Goal: Task Accomplishment & Management: Complete application form

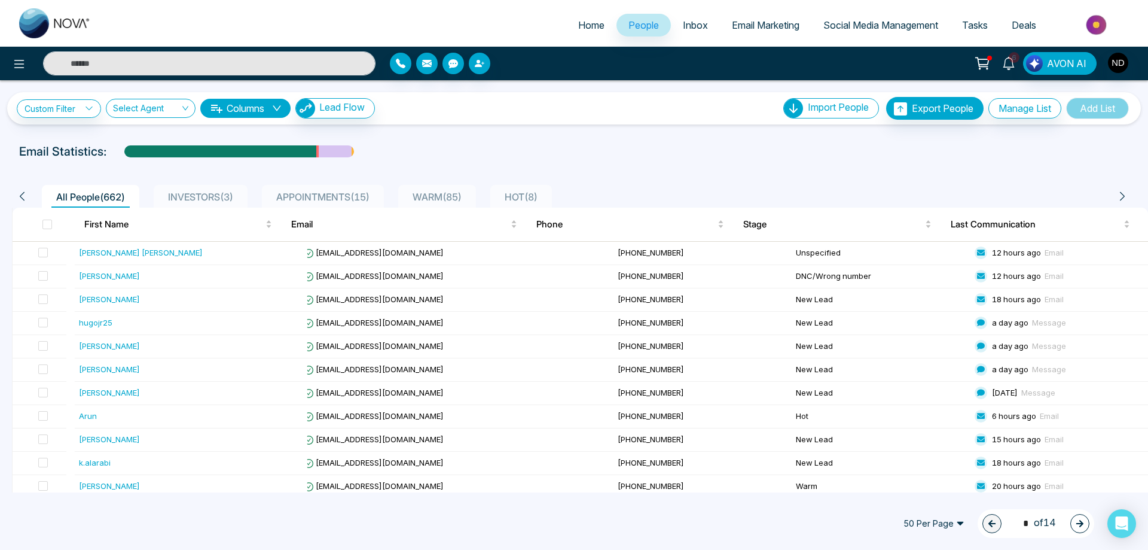
click at [1012, 68] on icon at bounding box center [1008, 63] width 13 height 13
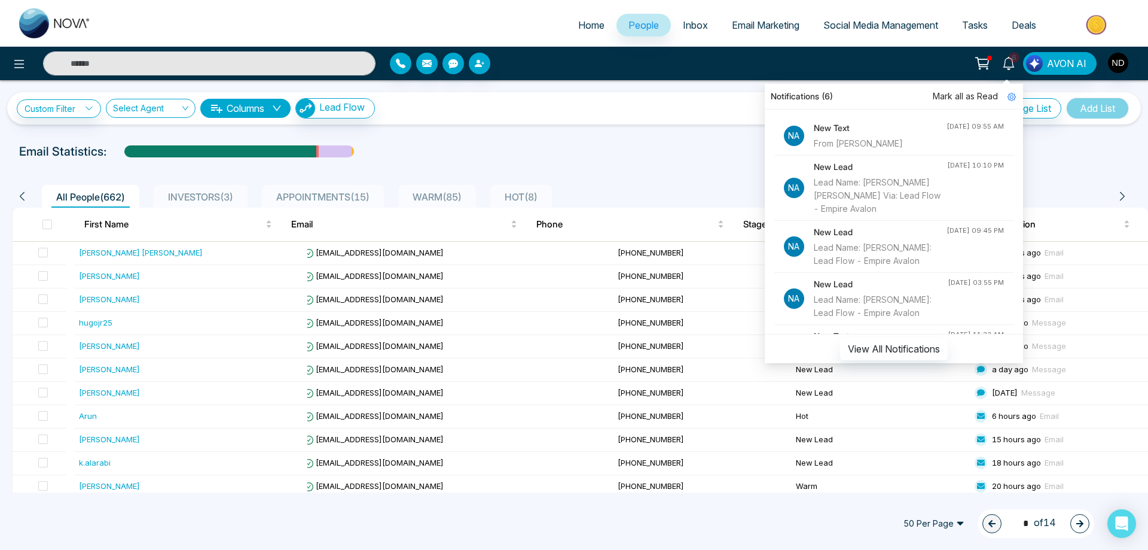
click at [885, 141] on div "From [PERSON_NAME]" at bounding box center [880, 143] width 133 height 13
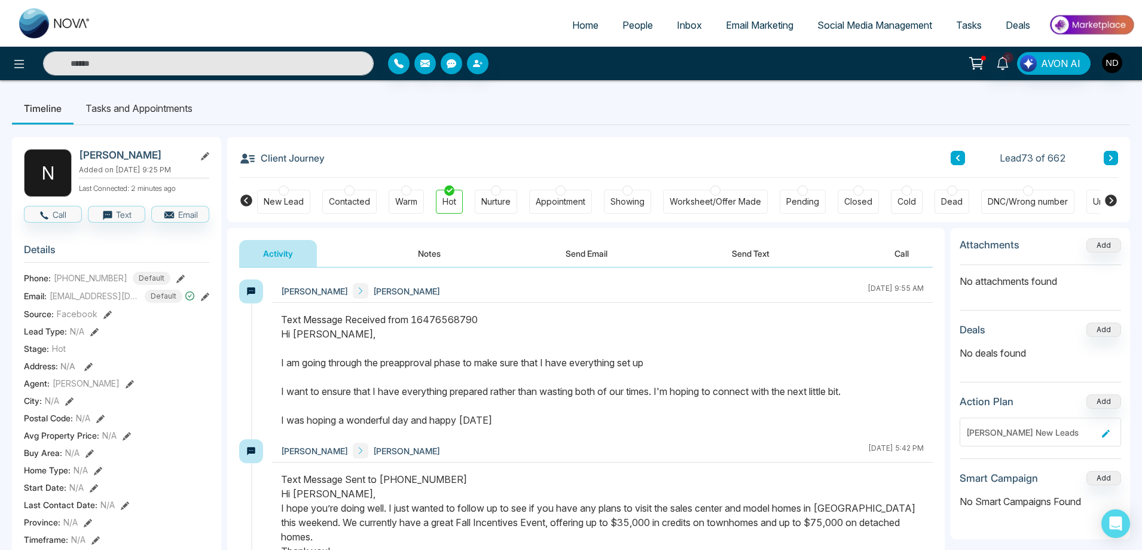
click at [617, 421] on div "Text Message Received from 16476568790 Hi [PERSON_NAME], I am going through the…" at bounding box center [602, 369] width 643 height 115
click at [750, 257] on button "Send Text" at bounding box center [751, 253] width 86 height 27
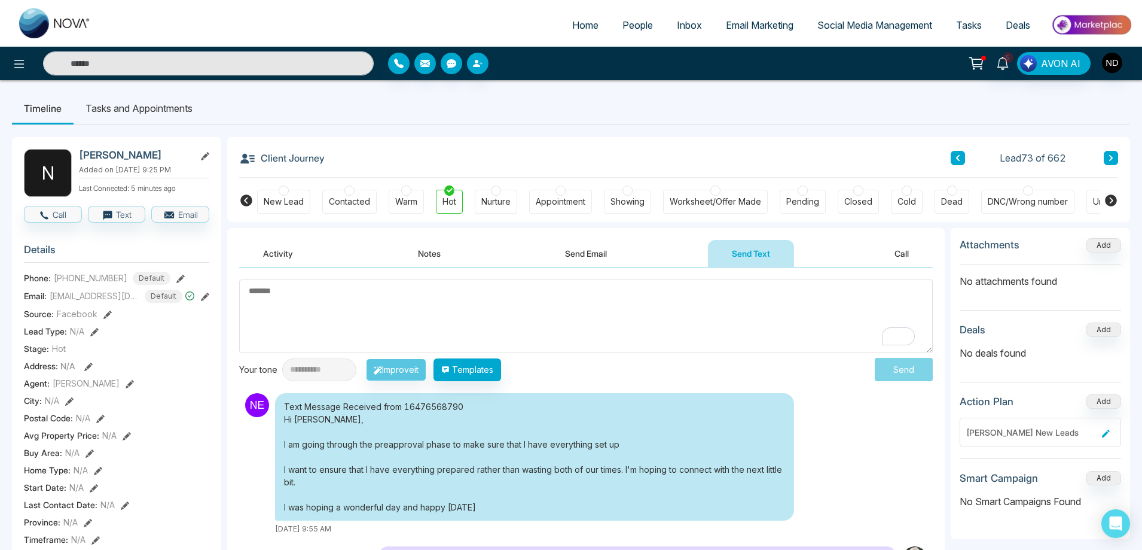
click at [552, 318] on textarea "To enrich screen reader interactions, please activate Accessibility in Grammarl…" at bounding box center [586, 316] width 694 height 74
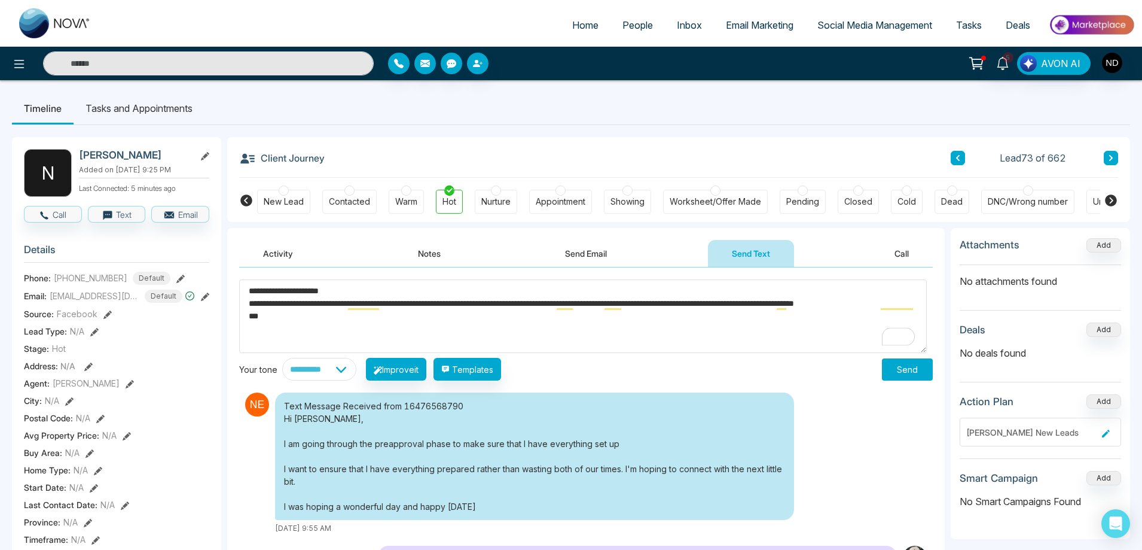
click at [325, 319] on textarea "**********" at bounding box center [583, 316] width 688 height 74
click at [332, 304] on textarea "**********" at bounding box center [583, 316] width 688 height 74
type textarea "**********"
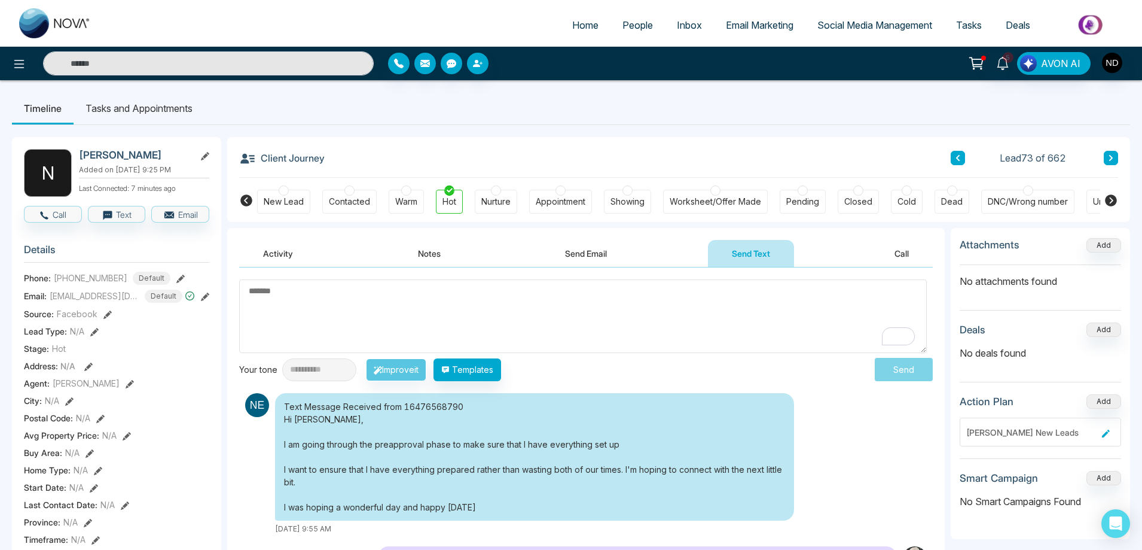
paste textarea "**********"
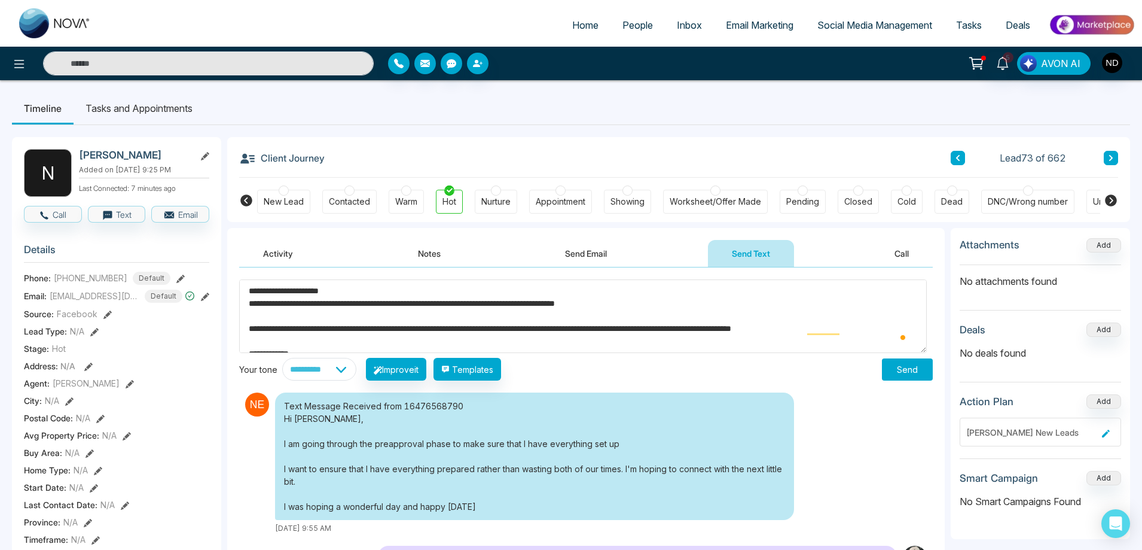
type textarea "**********"
click at [889, 370] on button "Send" at bounding box center [907, 369] width 51 height 22
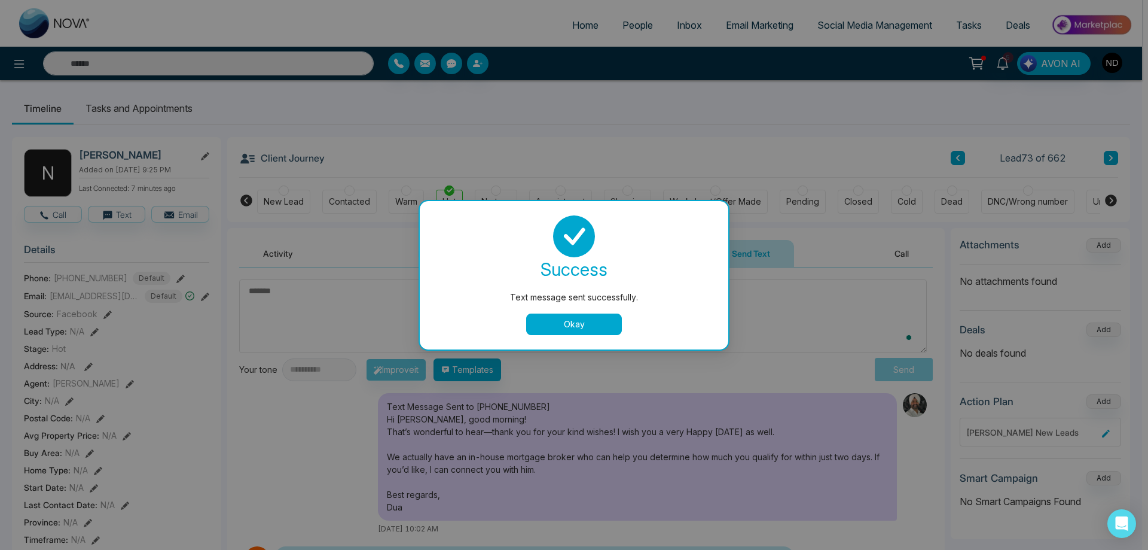
click at [581, 330] on button "Okay" at bounding box center [574, 324] width 96 height 22
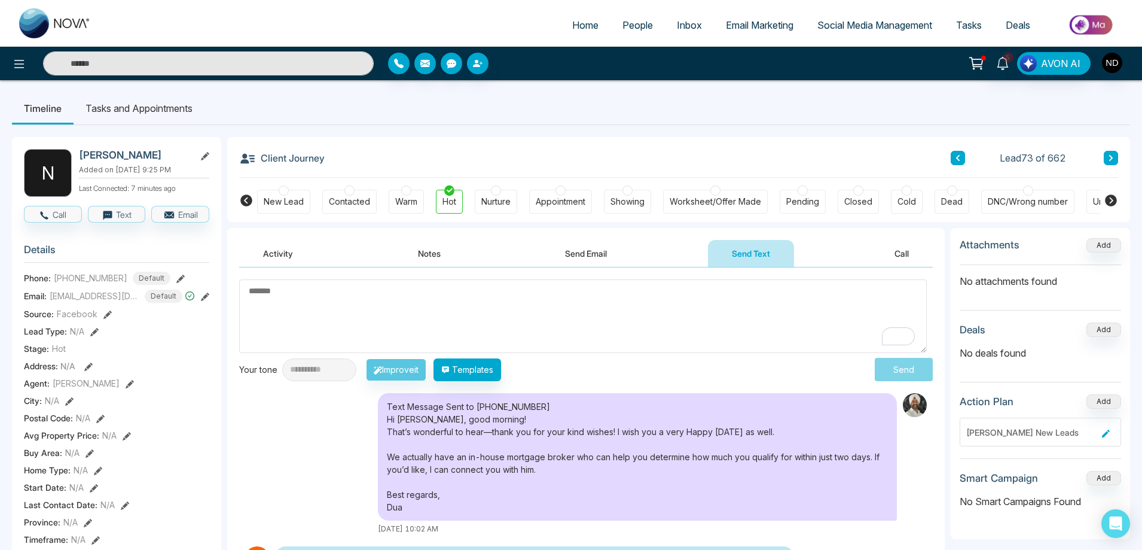
click at [288, 429] on div "Text Message Sent to [PHONE_NUMBER] Hi [PERSON_NAME], good morning! That’s wond…" at bounding box center [586, 463] width 694 height 141
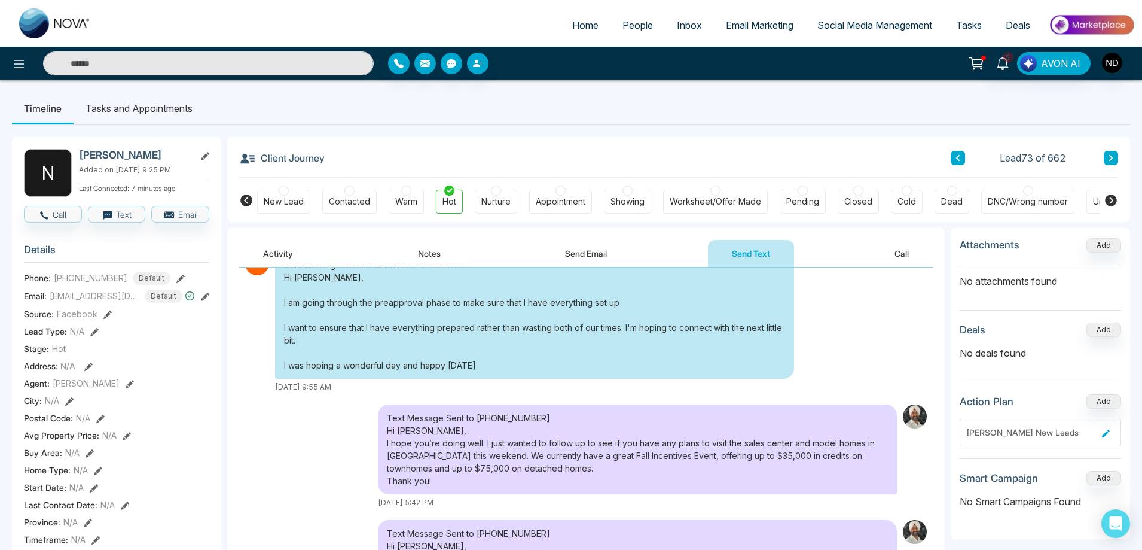
scroll to position [299, 0]
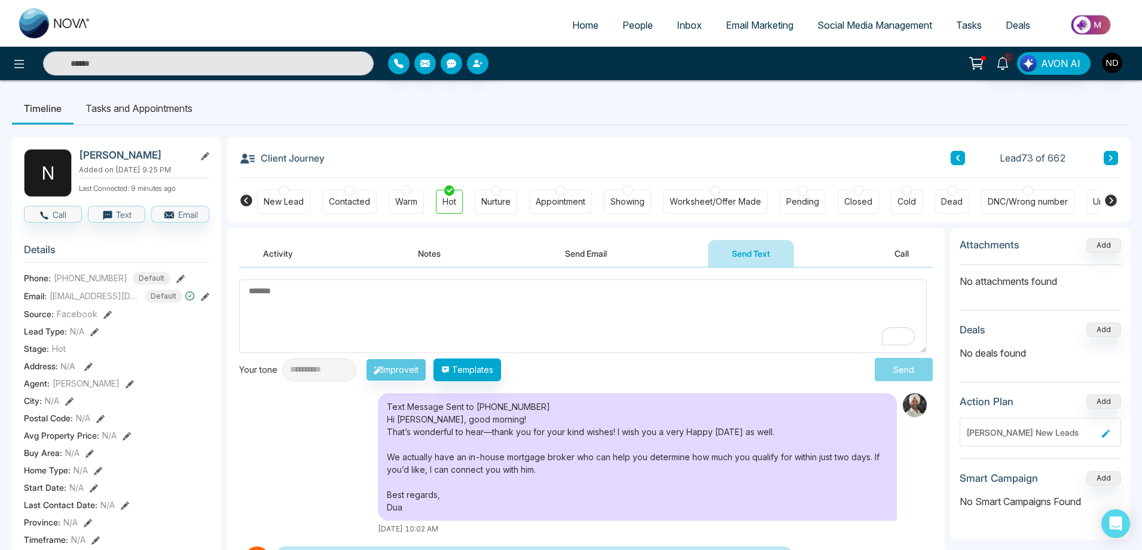
click at [542, 331] on textarea "To enrich screen reader interactions, please activate Accessibility in Grammarl…" at bounding box center [583, 316] width 688 height 74
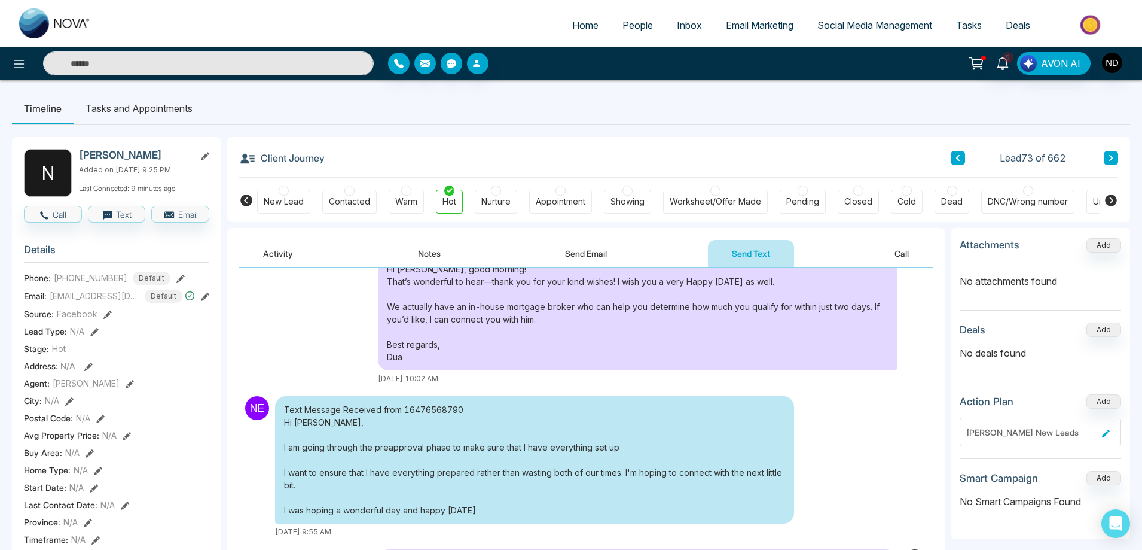
scroll to position [0, 0]
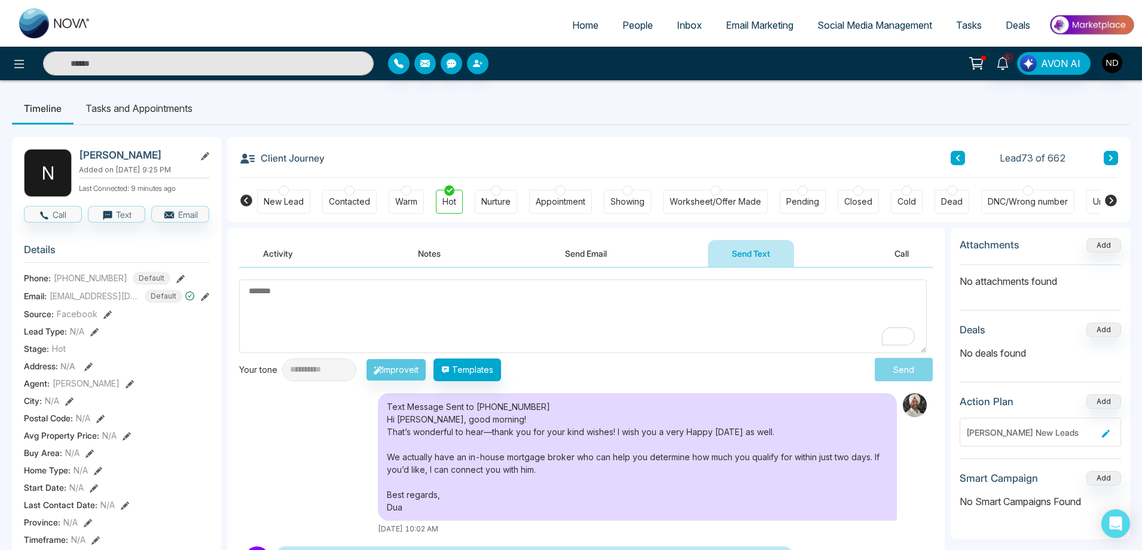
click at [443, 258] on button "Notes" at bounding box center [429, 253] width 71 height 27
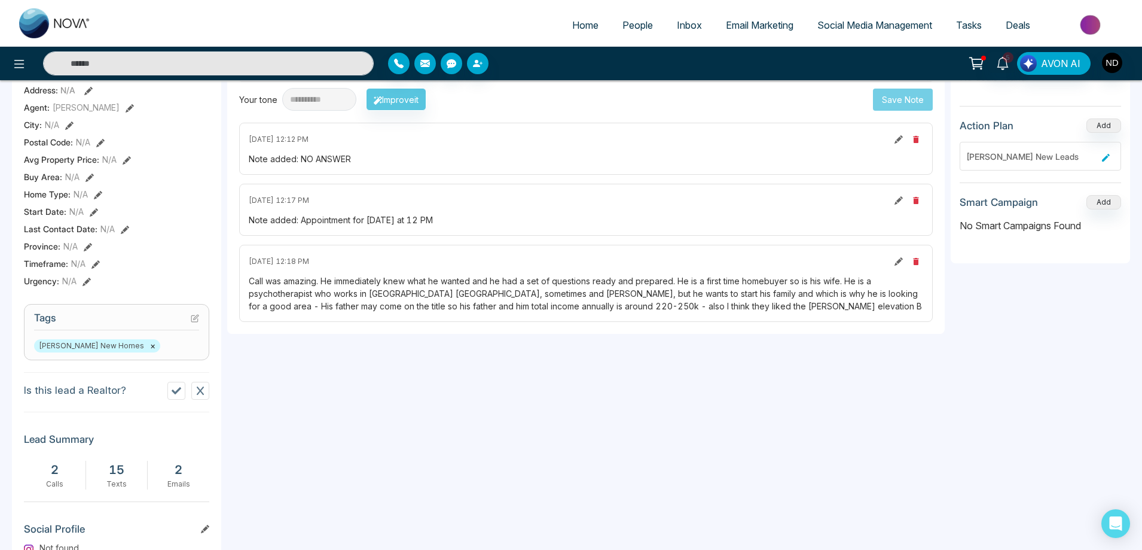
scroll to position [196, 0]
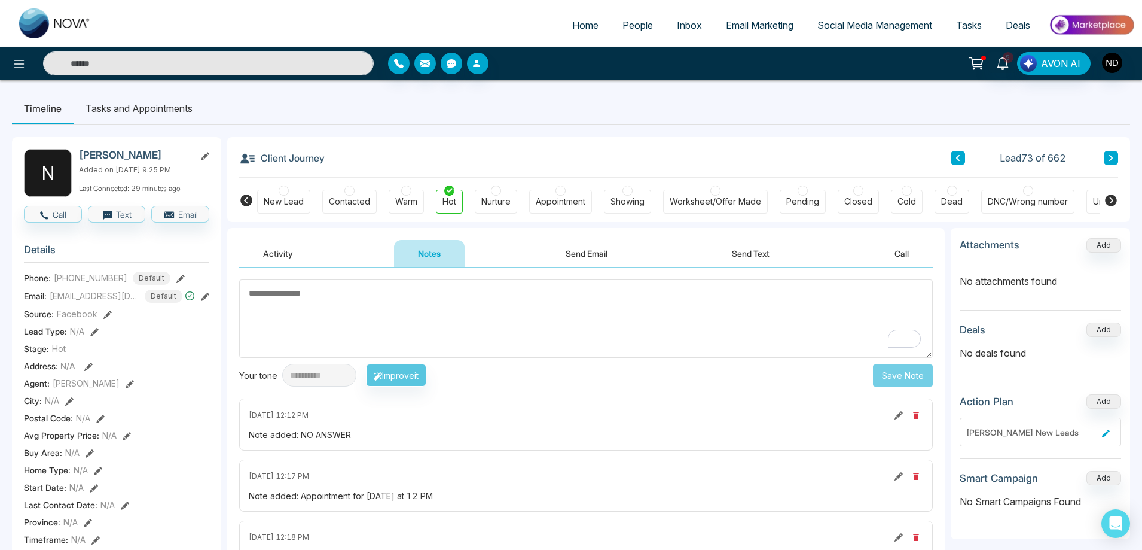
click at [739, 254] on button "Send Text" at bounding box center [751, 253] width 86 height 27
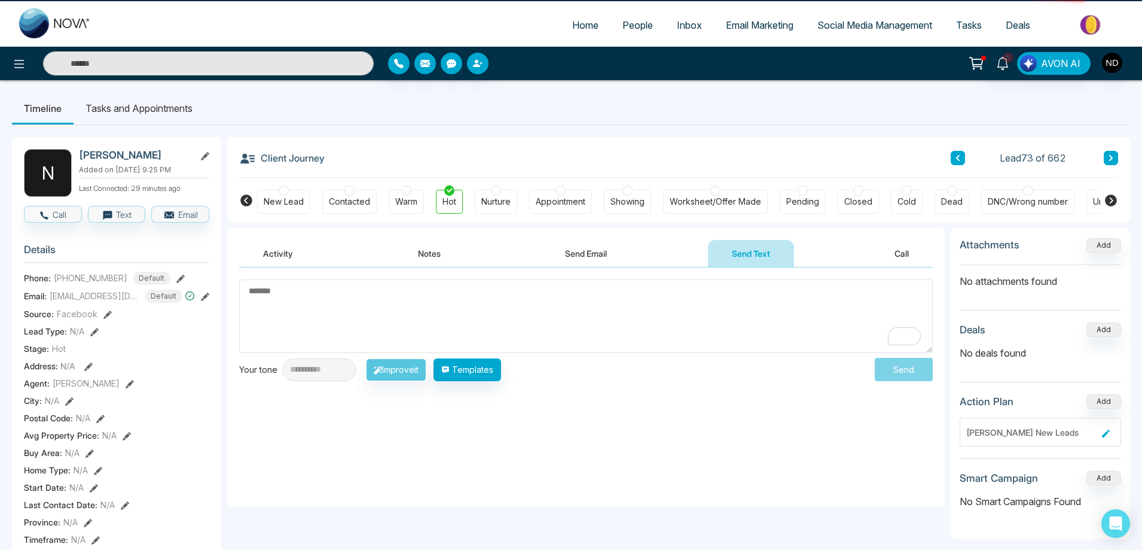
click at [593, 309] on textarea "To enrich screen reader interactions, please activate Accessibility in Grammarl…" at bounding box center [586, 316] width 694 height 74
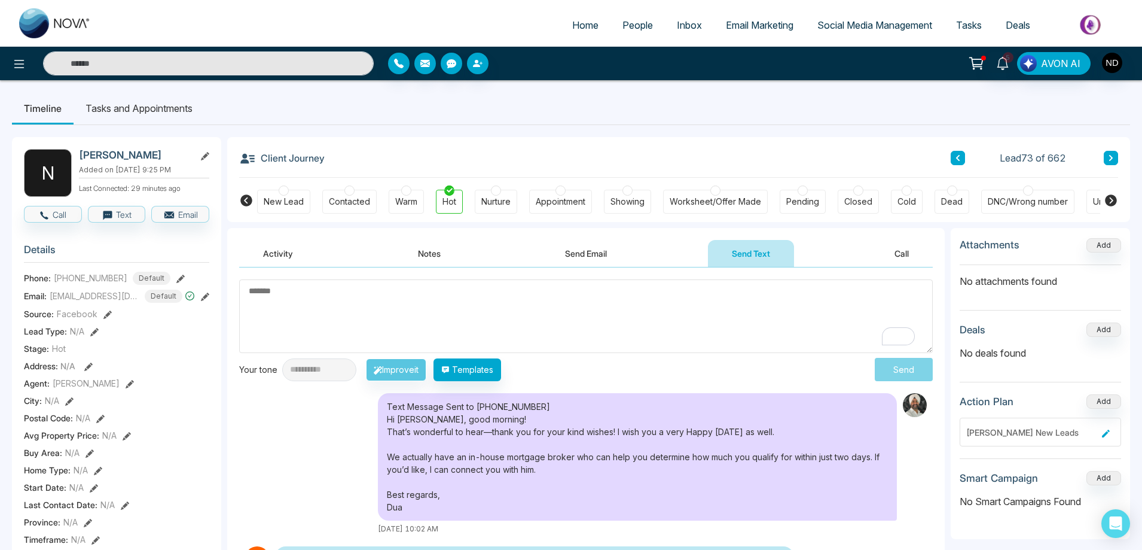
click at [335, 454] on div "Text Message Sent to [PHONE_NUMBER] Hi [PERSON_NAME], good morning! That’s wond…" at bounding box center [586, 463] width 694 height 141
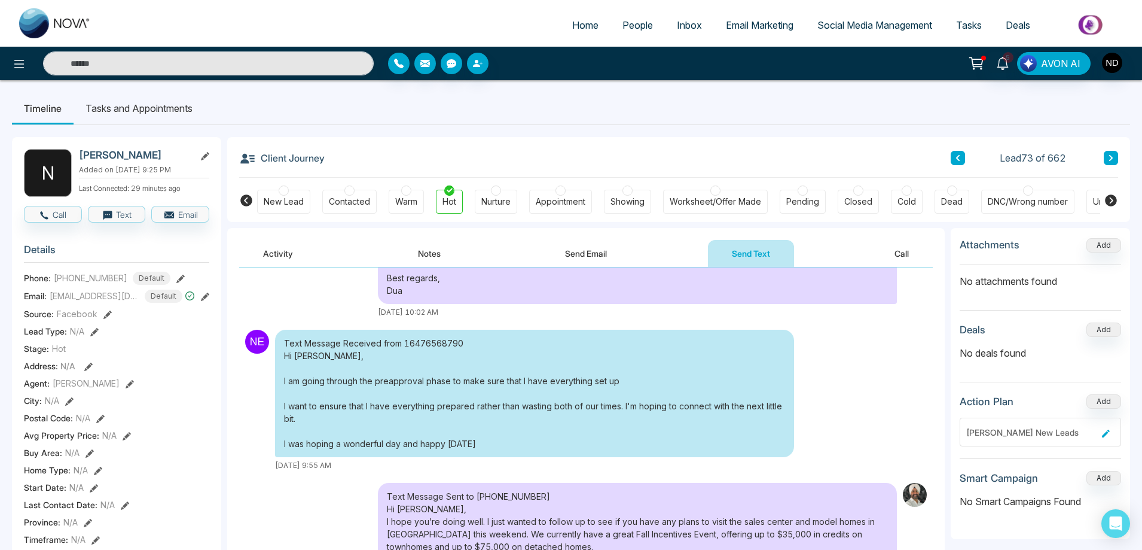
scroll to position [358, 0]
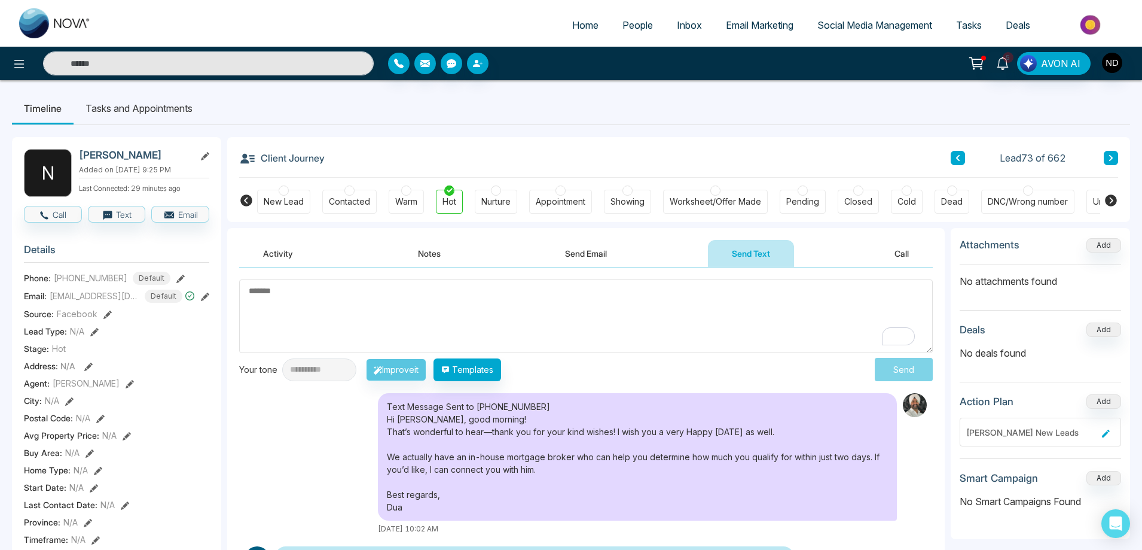
click at [702, 308] on textarea "To enrich screen reader interactions, please activate Accessibility in Grammarl…" at bounding box center [586, 316] width 694 height 74
click at [168, 60] on input "text" at bounding box center [208, 63] width 331 height 24
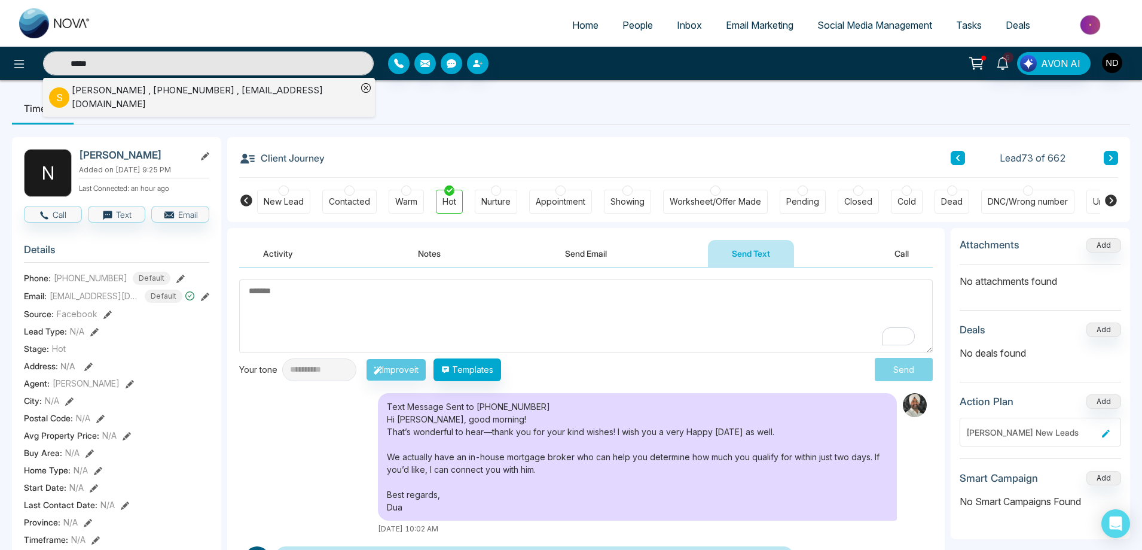
type input "*****"
click at [141, 100] on div "[PERSON_NAME] , [PHONE_NUMBER] , [EMAIL_ADDRESS][DOMAIN_NAME]" at bounding box center [214, 97] width 285 height 27
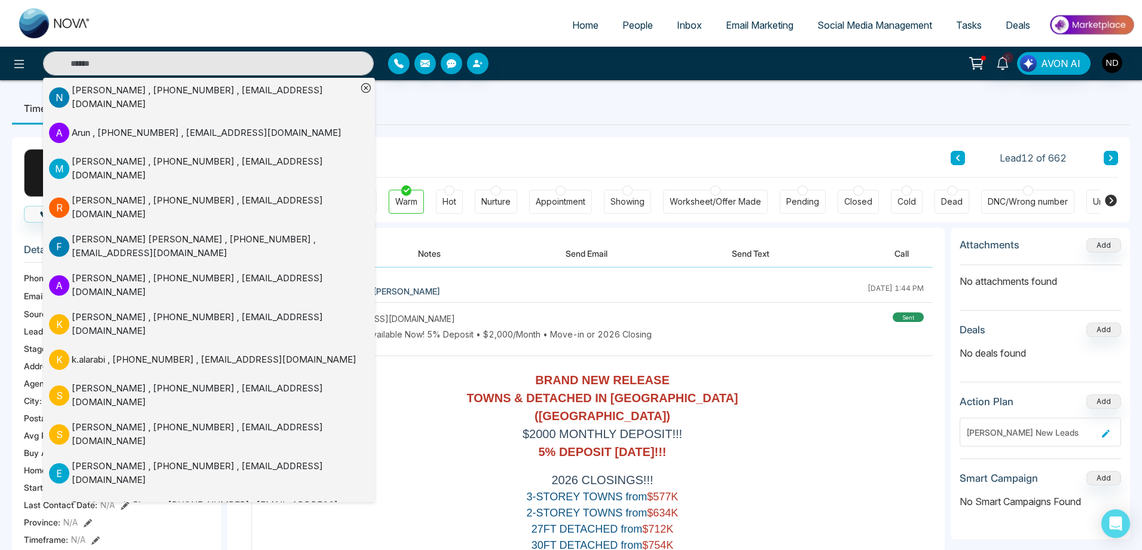
click at [367, 88] on icon at bounding box center [366, 88] width 4 height 4
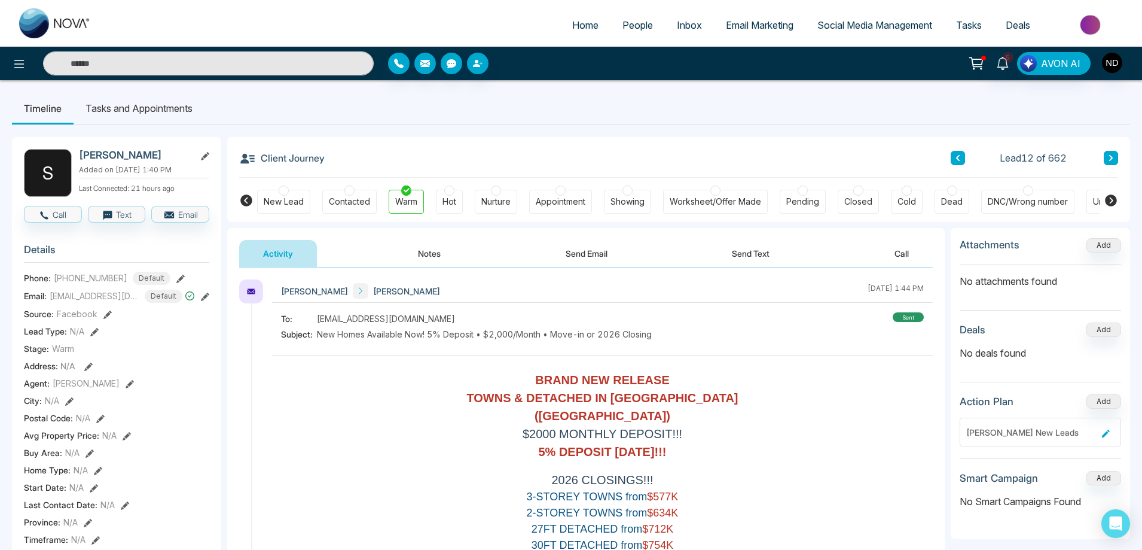
click at [429, 100] on ul "Timeline Tasks and Appointments" at bounding box center [571, 108] width 1118 height 32
click at [159, 109] on li "Tasks and Appointments" at bounding box center [139, 108] width 131 height 32
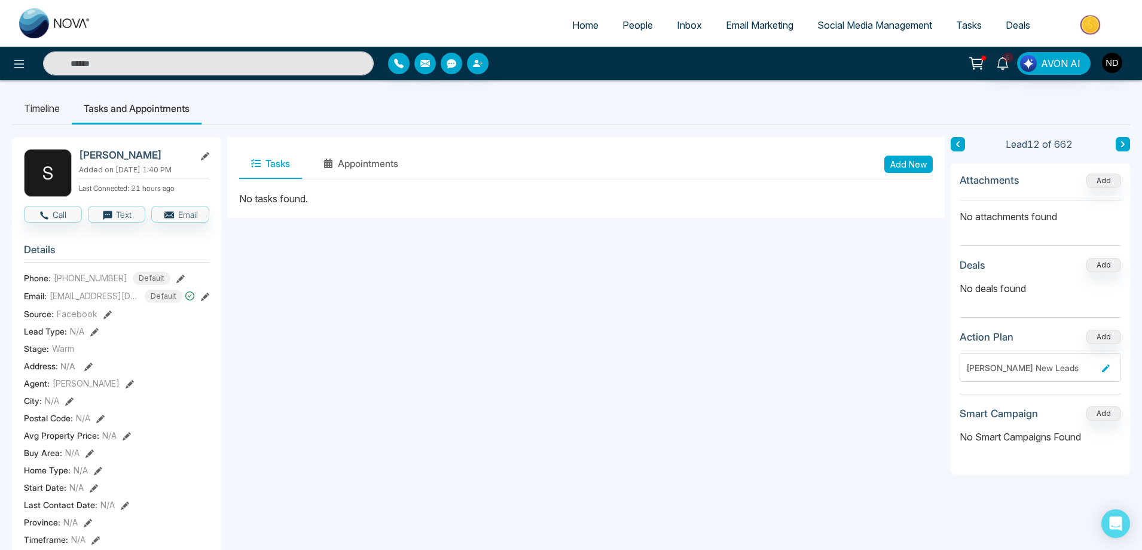
click at [921, 165] on button "Add New" at bounding box center [908, 163] width 48 height 17
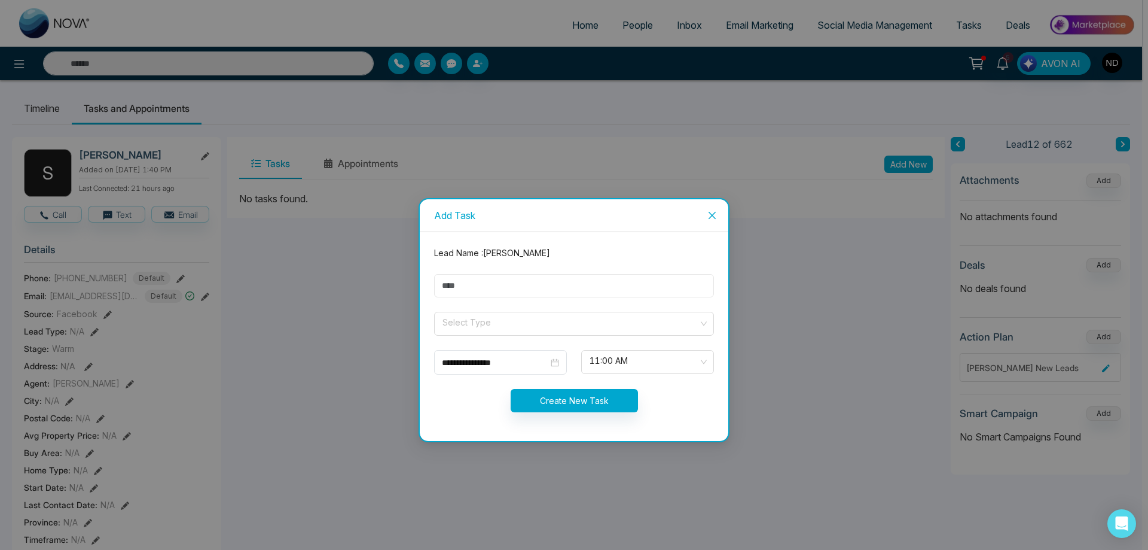
click at [491, 284] on input "text" at bounding box center [574, 285] width 280 height 23
type input "****"
click at [501, 319] on input "search" at bounding box center [569, 321] width 257 height 18
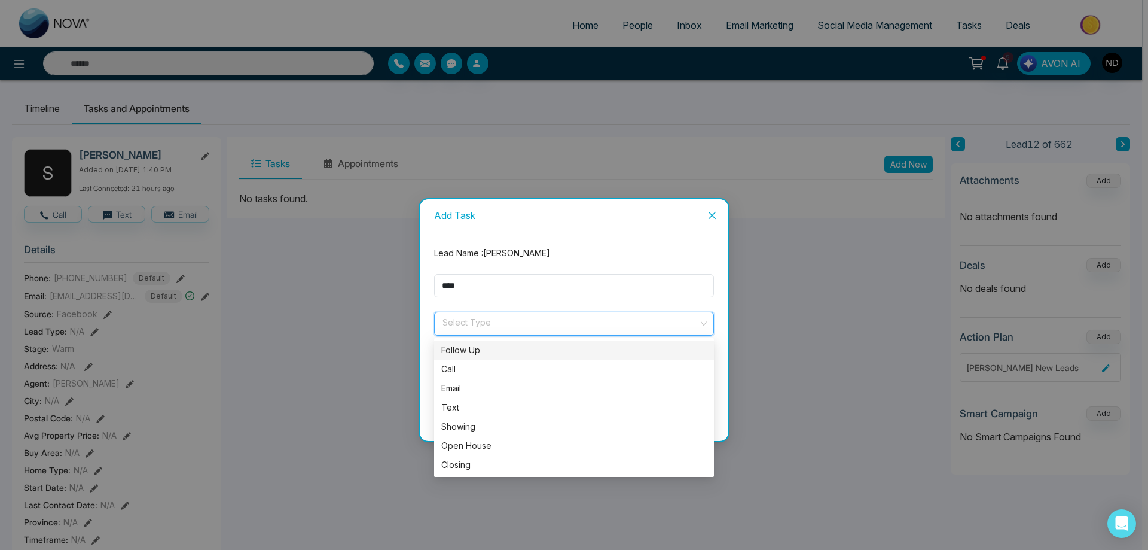
click at [472, 356] on div "Follow Up" at bounding box center [574, 349] width 280 height 19
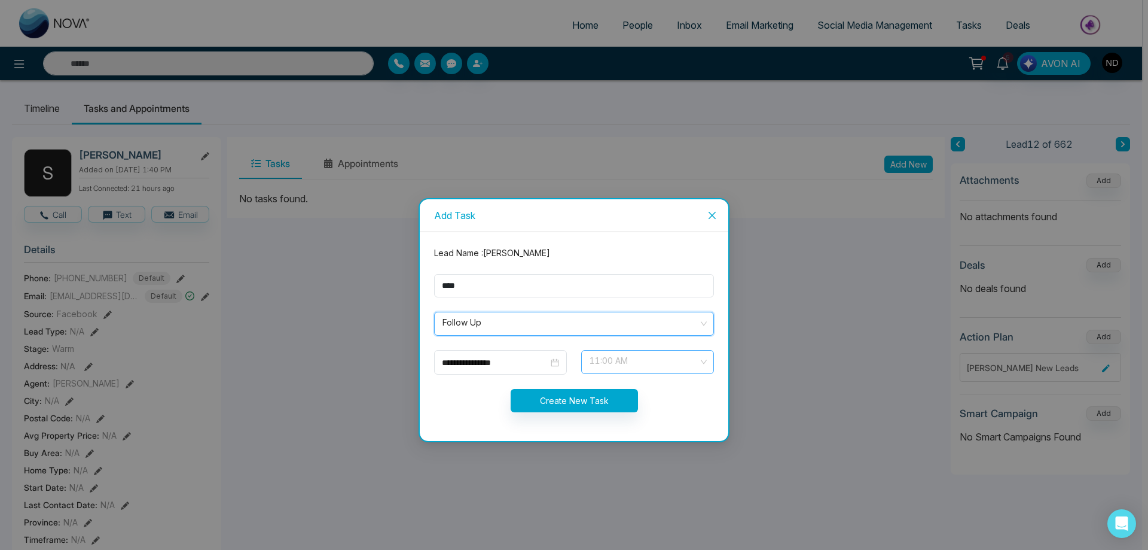
click at [693, 364] on span "11:00 AM" at bounding box center [648, 362] width 116 height 20
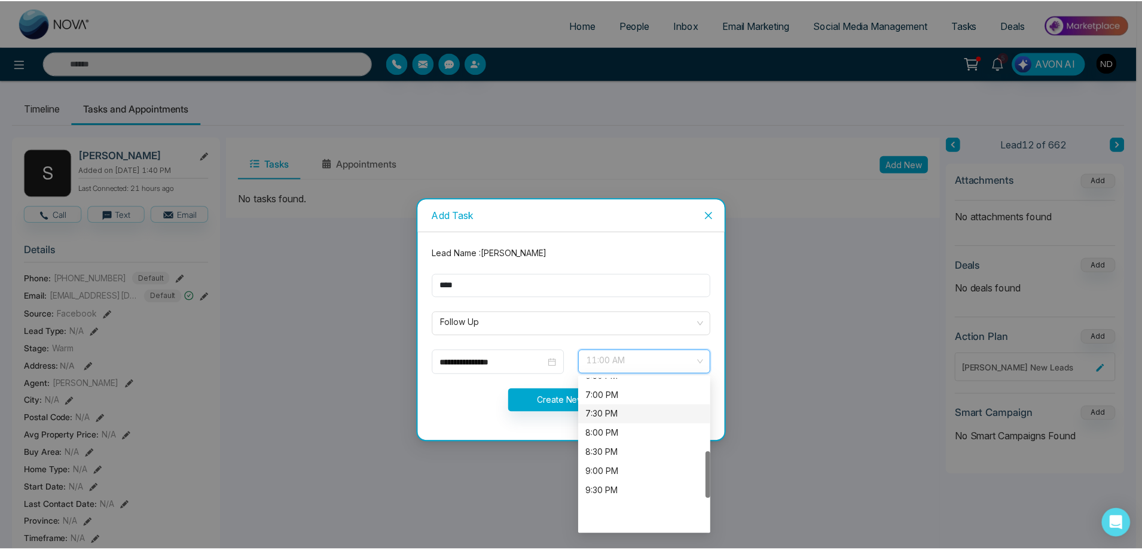
scroll to position [179, 0]
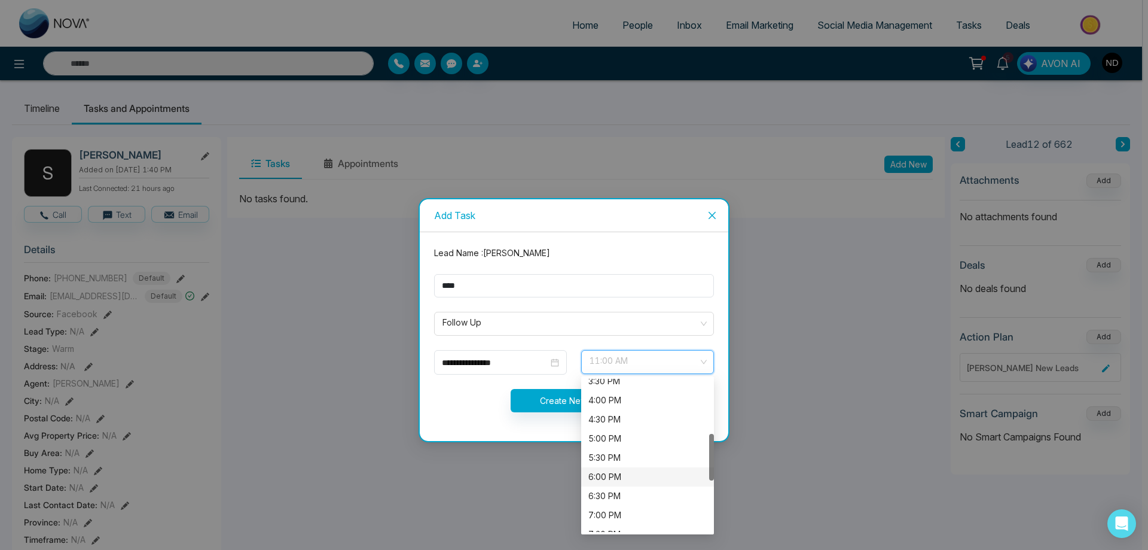
click at [608, 476] on div "6:00 PM" at bounding box center [647, 476] width 118 height 13
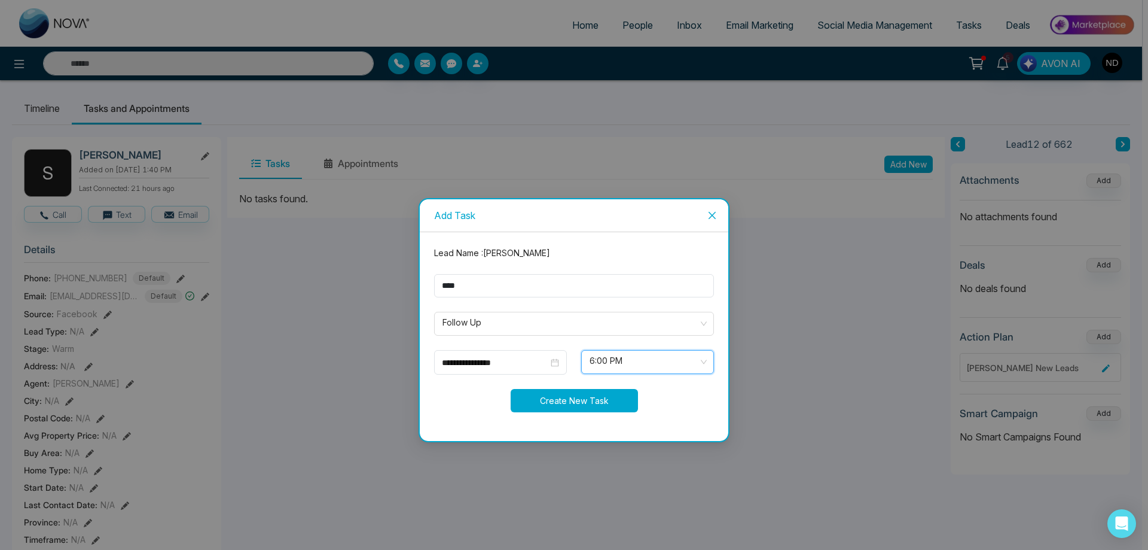
click at [588, 400] on button "Create New Task" at bounding box center [574, 400] width 127 height 23
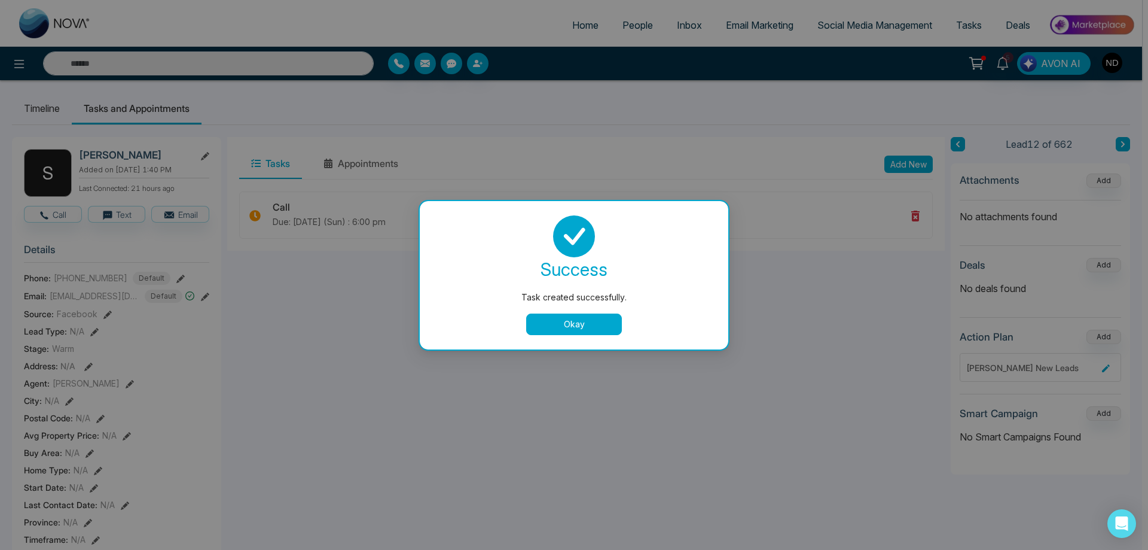
click at [569, 324] on button "Okay" at bounding box center [574, 324] width 96 height 22
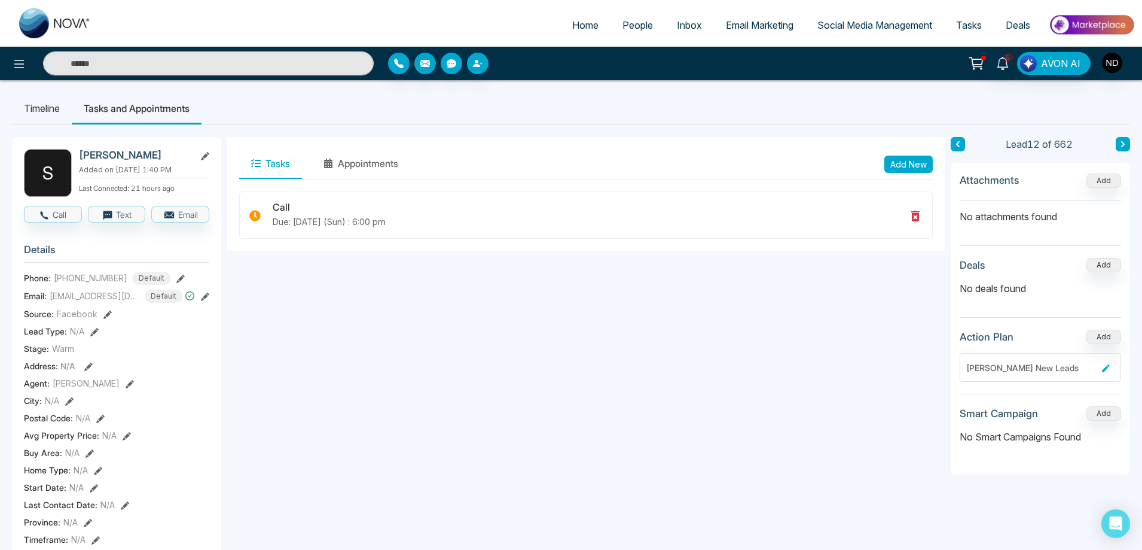
click at [1002, 62] on icon at bounding box center [1002, 63] width 13 height 13
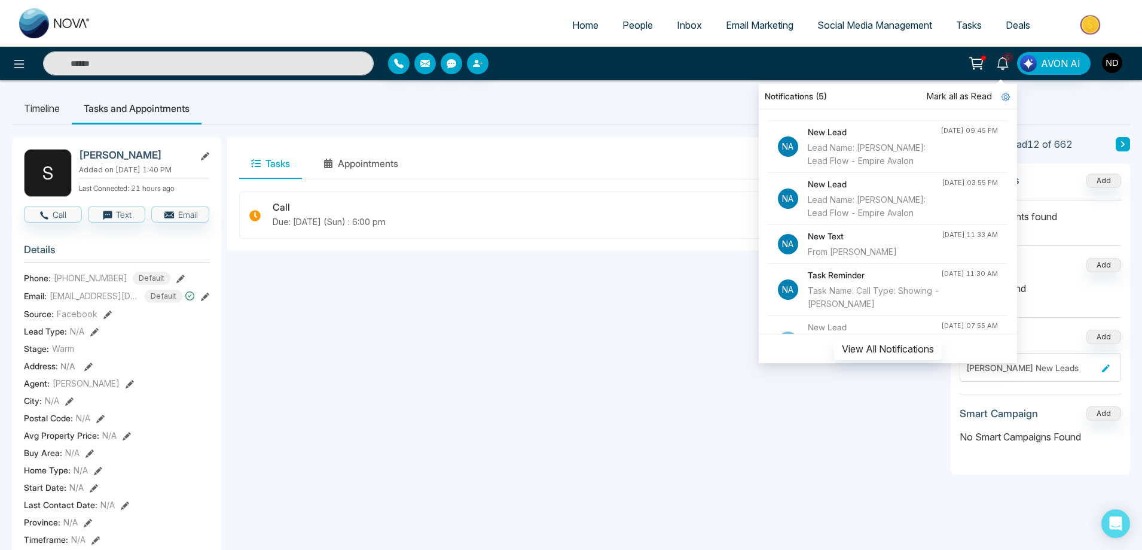
scroll to position [120, 0]
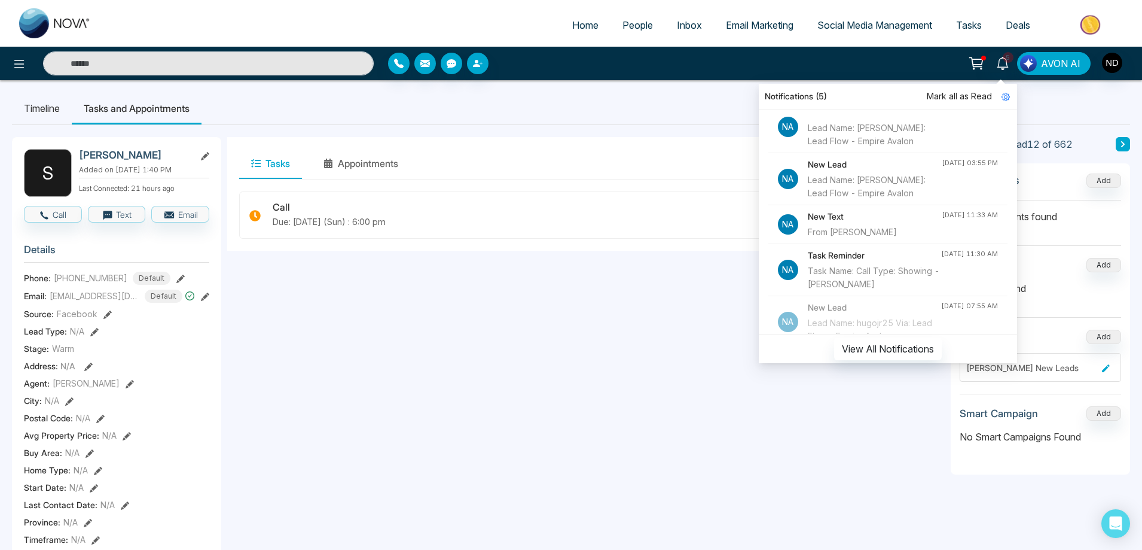
click at [971, 96] on span "Mark all as Read" at bounding box center [959, 96] width 65 height 13
click at [636, 27] on span "People" at bounding box center [638, 25] width 30 height 12
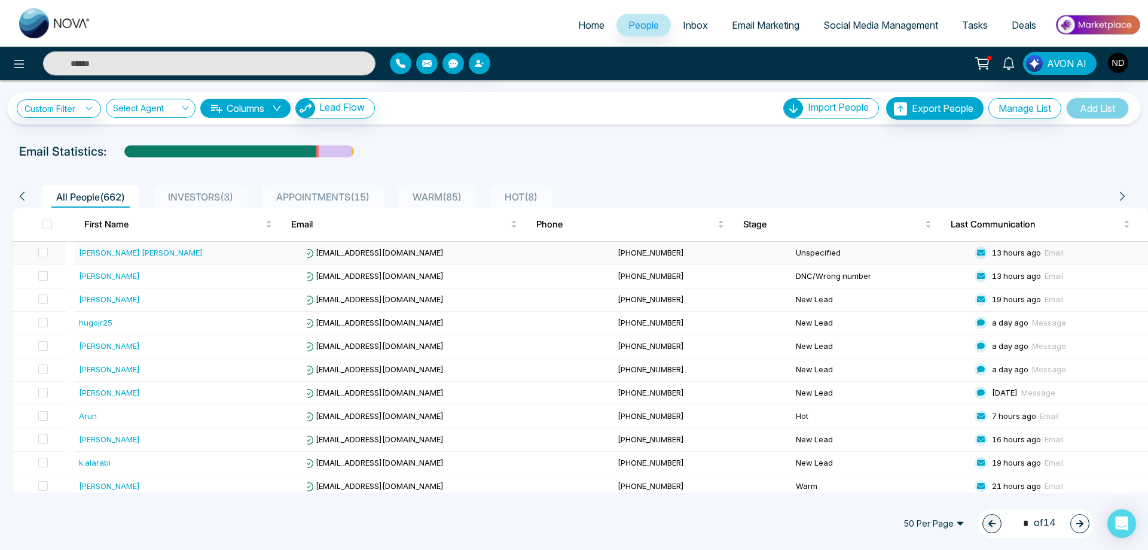
click at [102, 246] on td "[PERSON_NAME] [PERSON_NAME]" at bounding box center [190, 253] width 233 height 23
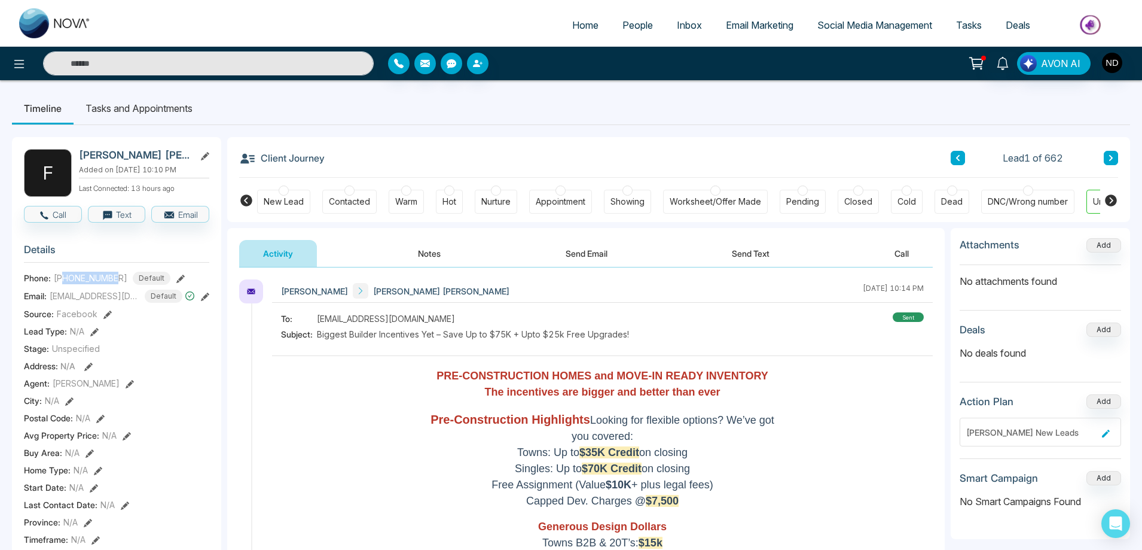
drag, startPoint x: 63, startPoint y: 286, endPoint x: 121, endPoint y: 285, distance: 57.4
click at [121, 285] on div "[PHONE_NUMBER] Default" at bounding box center [112, 277] width 117 height 13
copy span "6476162570"
click at [754, 312] on div "To: [EMAIL_ADDRESS][DOMAIN_NAME] Subject: Biggest Builder Incentives Yet – Save…" at bounding box center [602, 327] width 643 height 31
click at [423, 248] on button "Notes" at bounding box center [429, 253] width 71 height 27
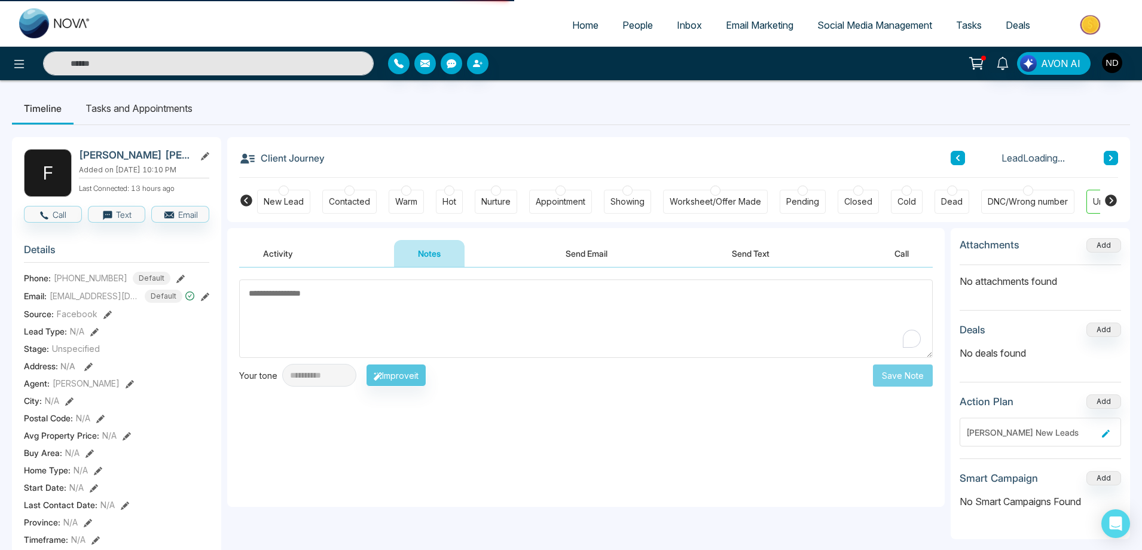
click at [481, 321] on textarea "To enrich screen reader interactions, please activate Accessibility in Grammarl…" at bounding box center [586, 318] width 694 height 78
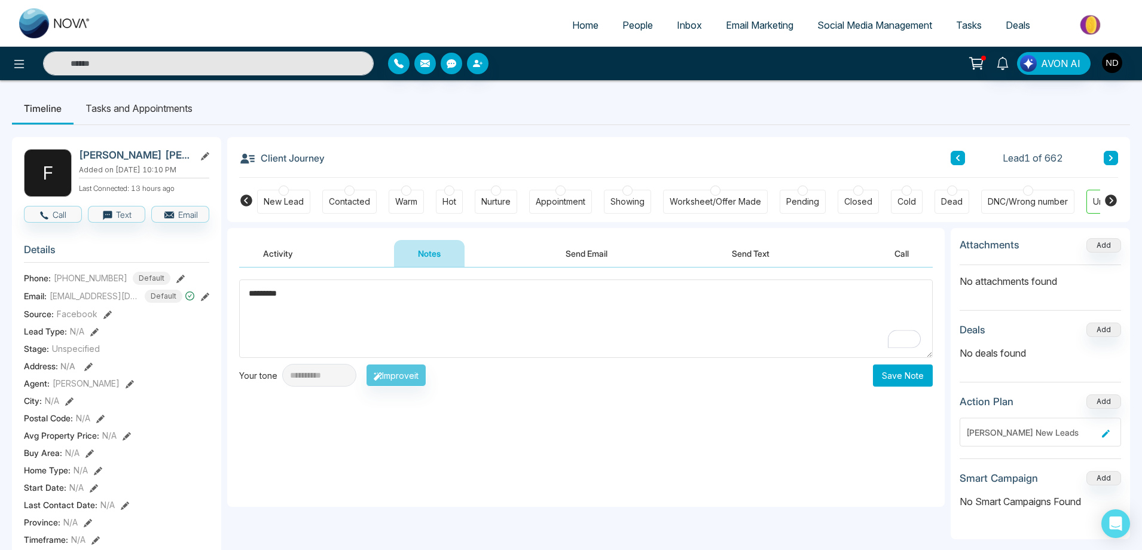
type textarea "*********"
click at [908, 377] on button "Save Note" at bounding box center [903, 375] width 60 height 22
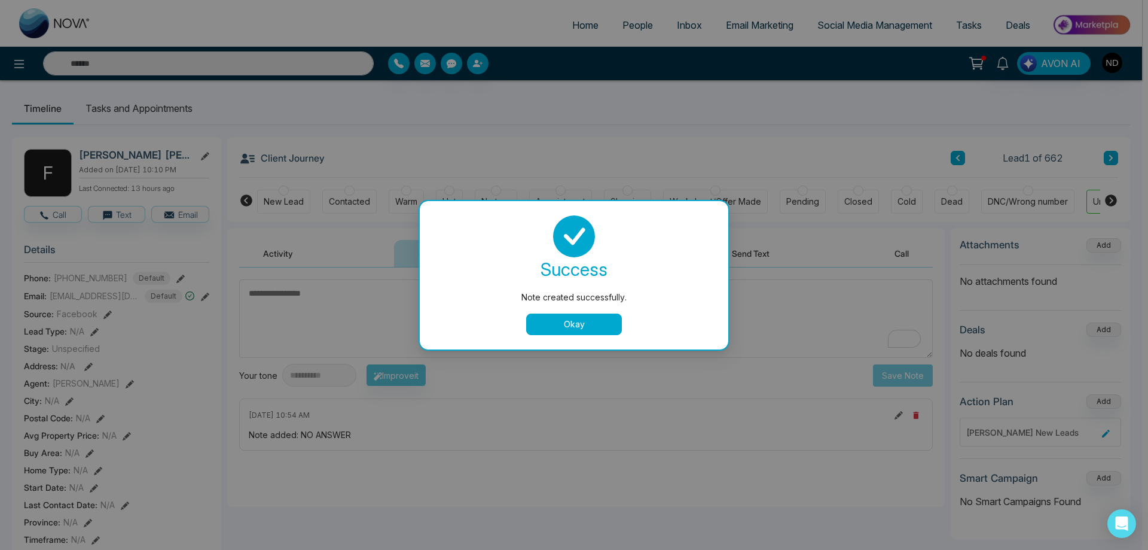
click at [562, 328] on button "Okay" at bounding box center [574, 324] width 96 height 22
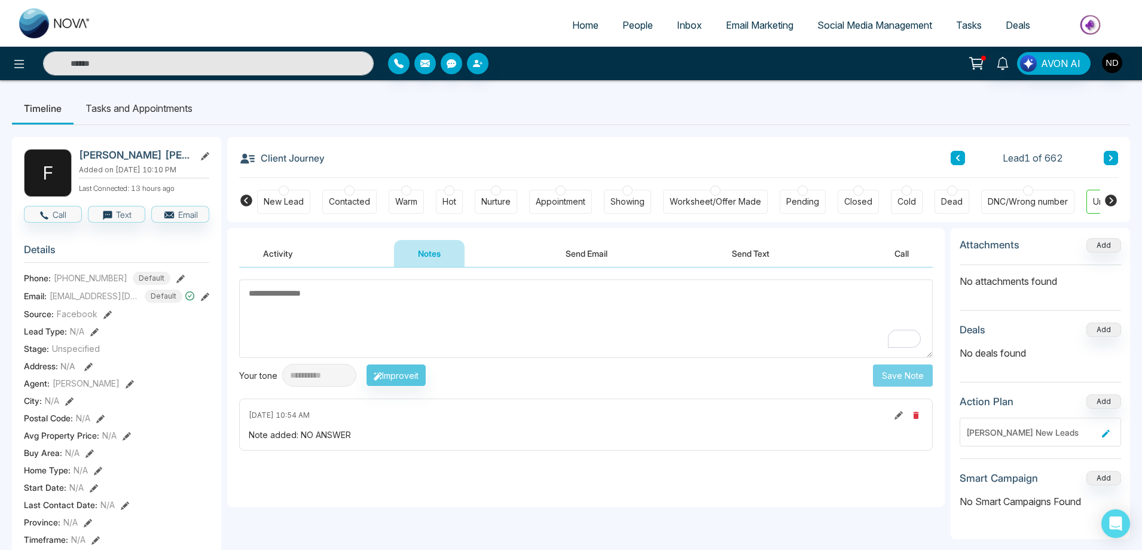
click at [403, 325] on textarea "To enrich screen reader interactions, please activate Accessibility in Grammarl…" at bounding box center [586, 318] width 694 height 78
click at [283, 206] on div "New Lead" at bounding box center [284, 202] width 40 height 12
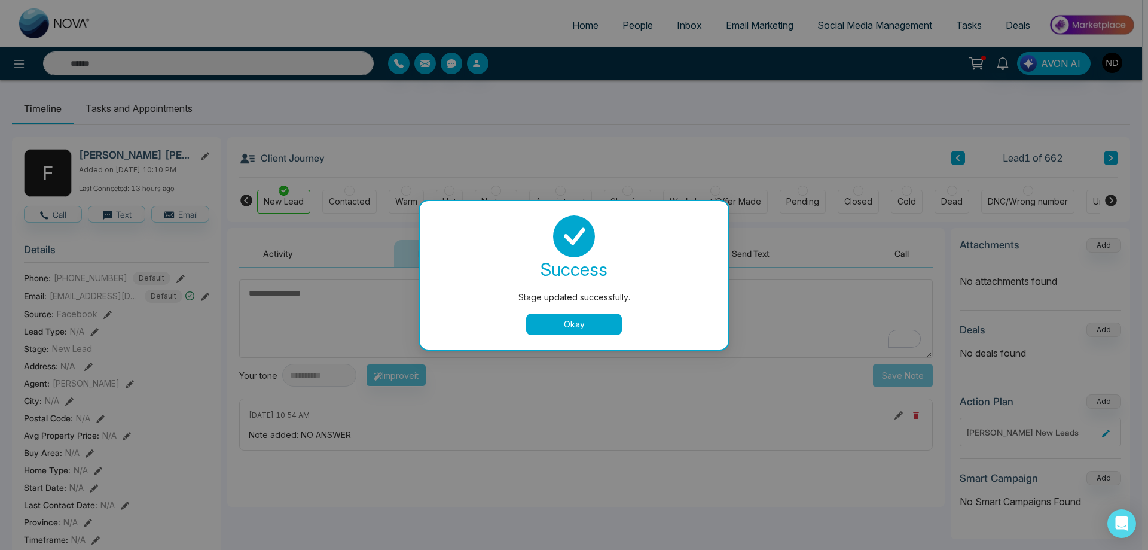
click at [584, 321] on button "Okay" at bounding box center [574, 324] width 96 height 22
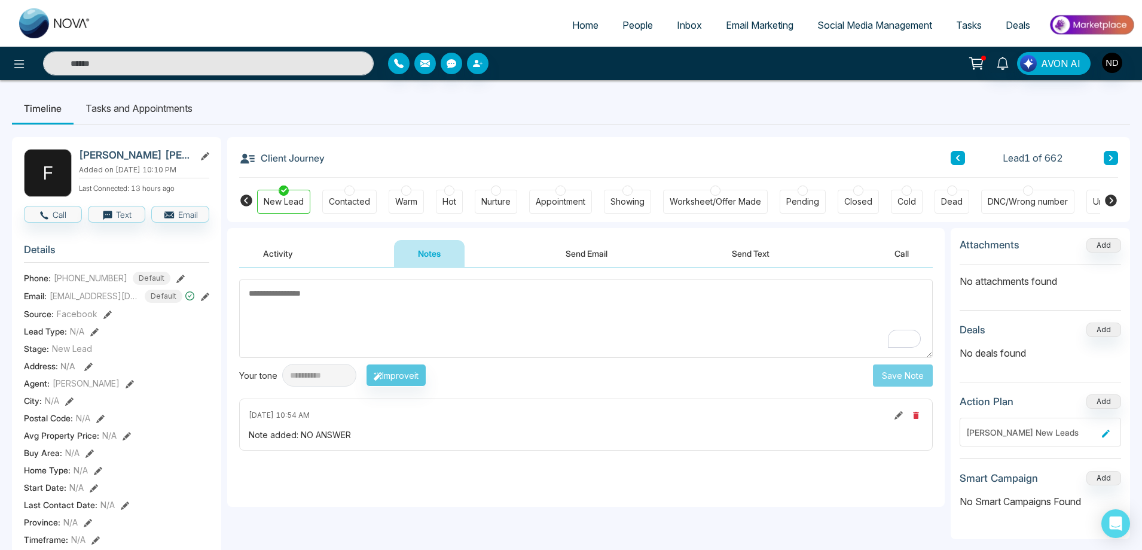
click at [632, 24] on span "People" at bounding box center [638, 25] width 30 height 12
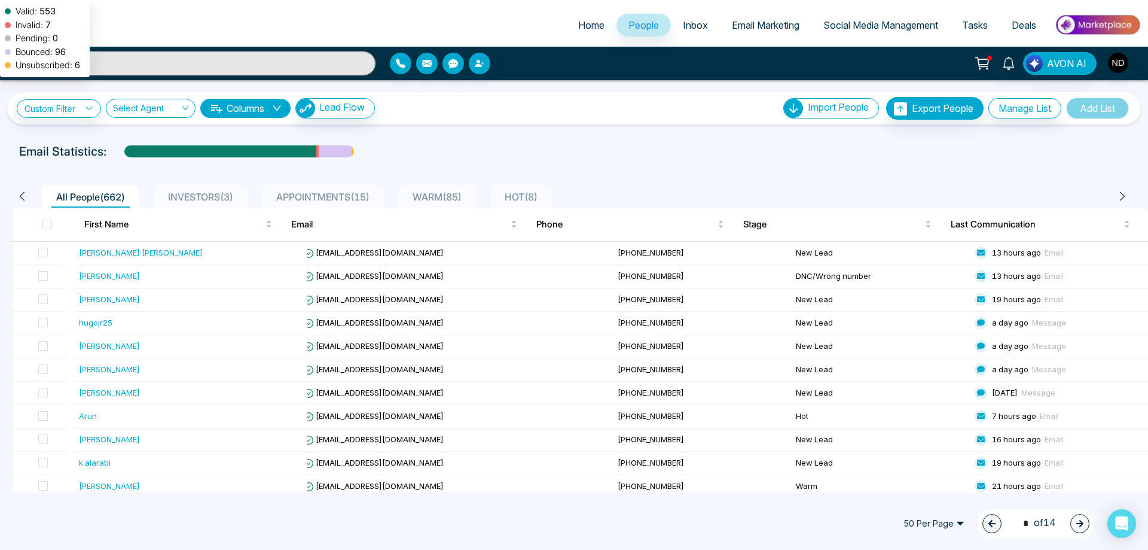
click at [257, 150] on div at bounding box center [220, 155] width 192 height 21
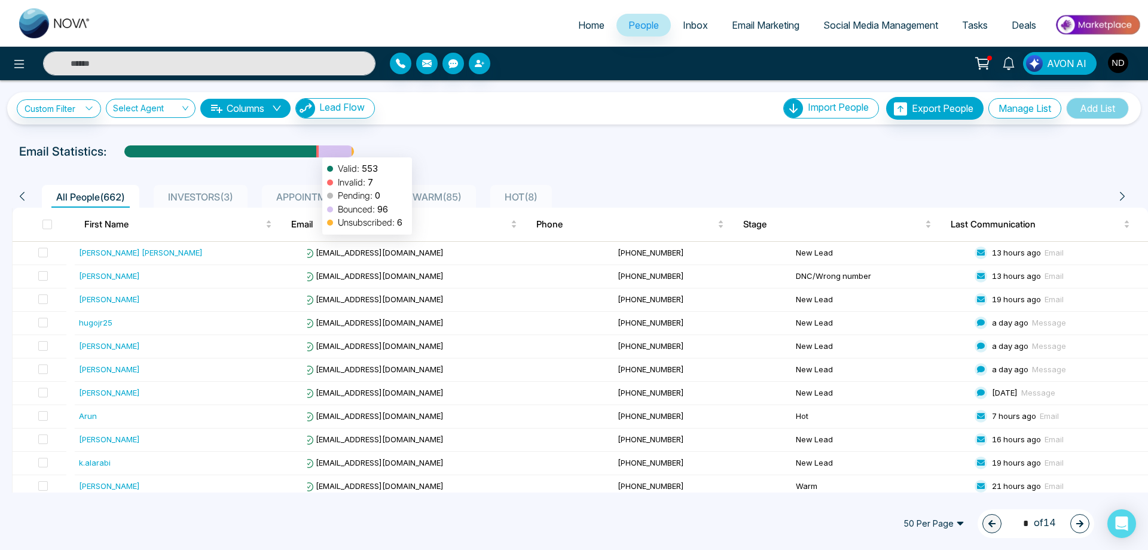
click at [316, 151] on div at bounding box center [317, 155] width 2 height 21
click at [328, 151] on div at bounding box center [335, 155] width 33 height 21
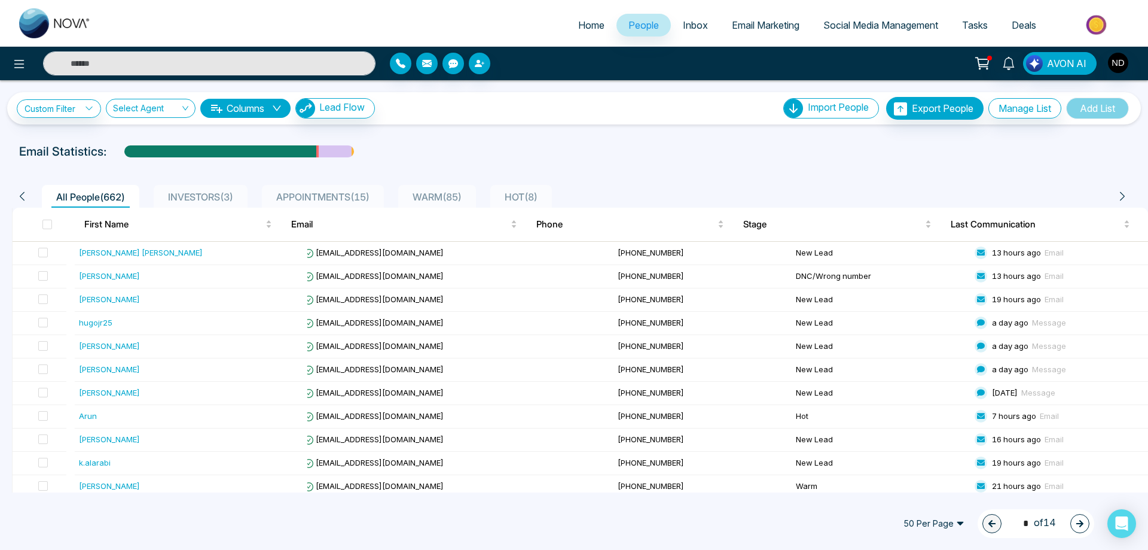
drag, startPoint x: 328, startPoint y: 151, endPoint x: 379, endPoint y: 144, distance: 50.8
click at [379, 144] on div "Email Statistics:" at bounding box center [386, 151] width 735 height 18
click at [352, 152] on div at bounding box center [353, 155] width 2 height 21
click at [87, 416] on div "Arun" at bounding box center [88, 416] width 18 height 12
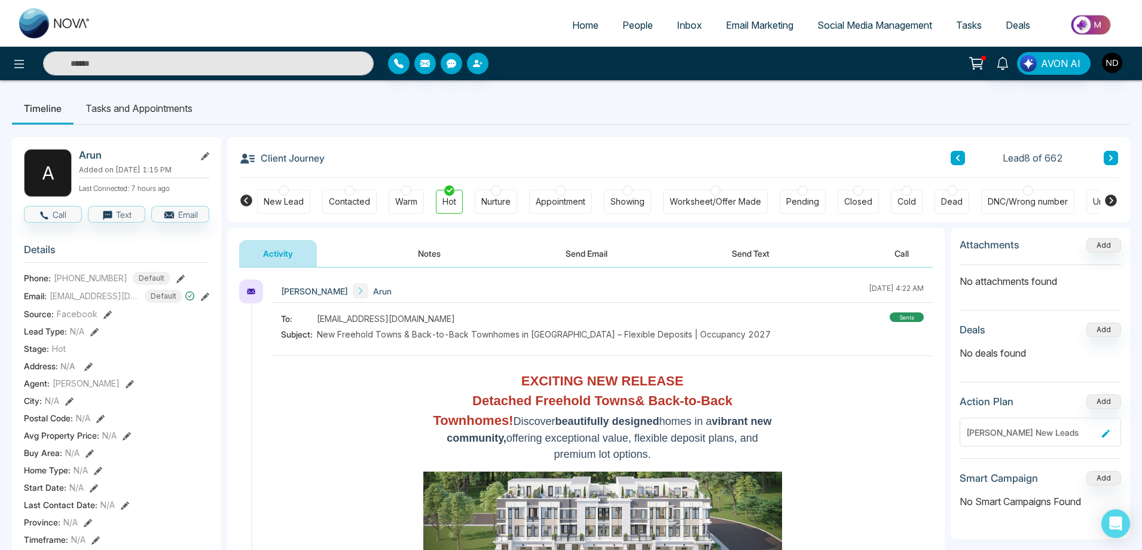
click at [157, 103] on li "Tasks and Appointments" at bounding box center [139, 108] width 131 height 32
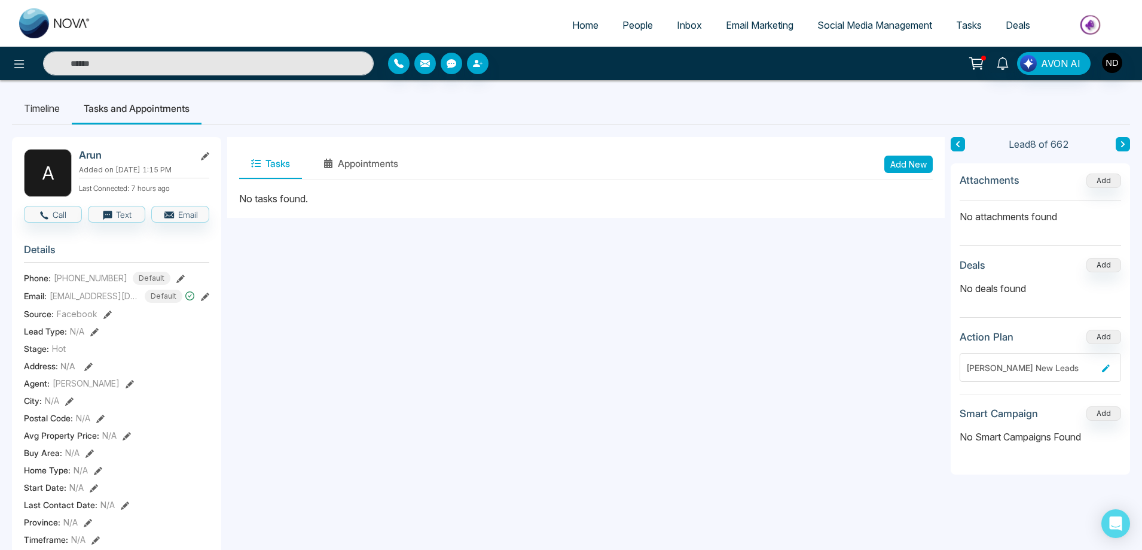
click at [907, 164] on button "Add New" at bounding box center [908, 163] width 48 height 17
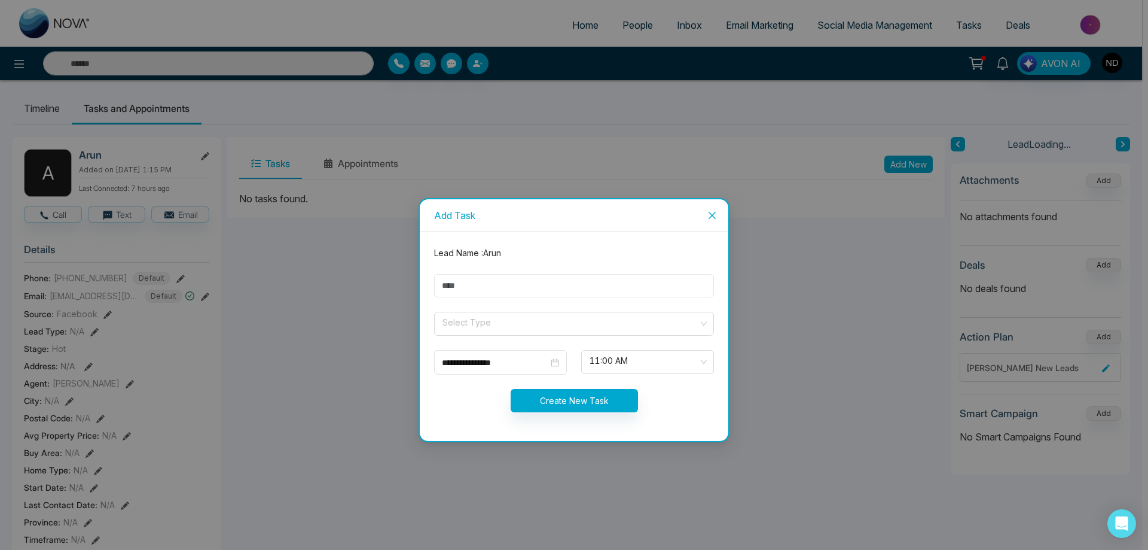
click at [501, 287] on input "text" at bounding box center [574, 285] width 280 height 23
type input "**********"
click at [505, 319] on input "search" at bounding box center [569, 321] width 257 height 18
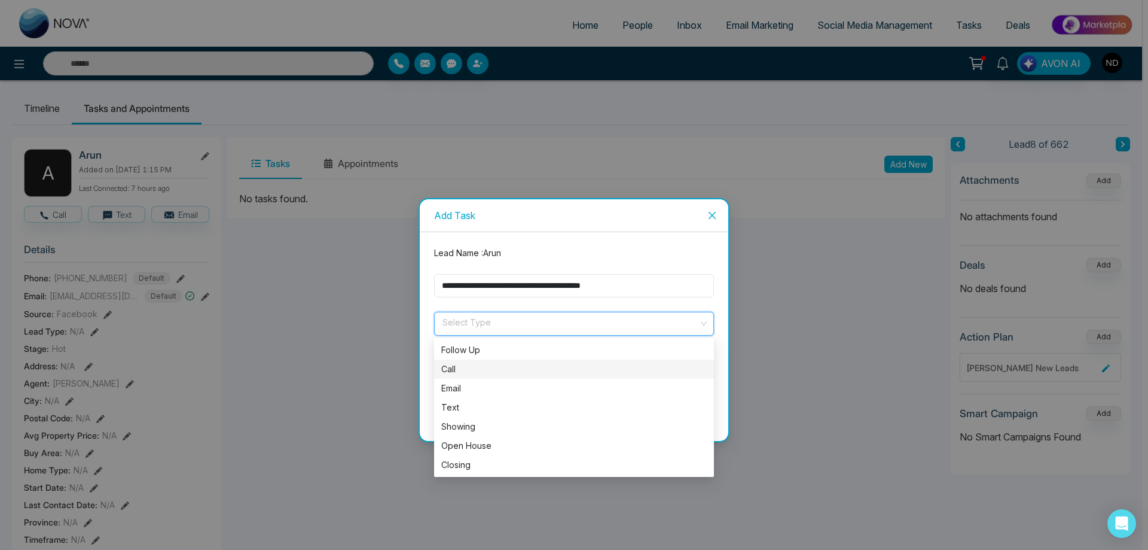
click at [472, 374] on div "Call" at bounding box center [574, 368] width 266 height 13
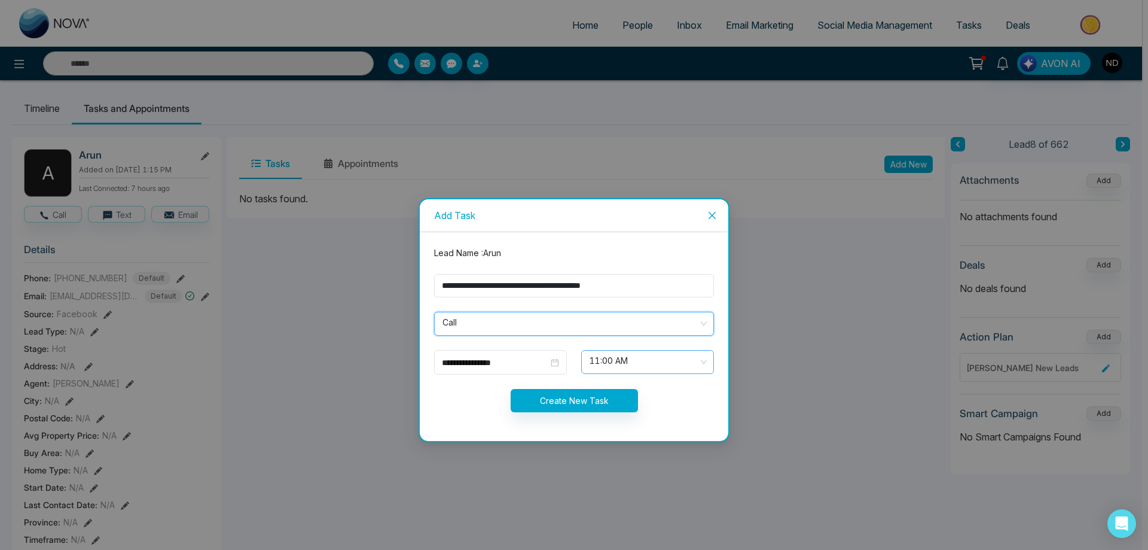
click at [625, 360] on span "11:00 AM" at bounding box center [648, 362] width 116 height 20
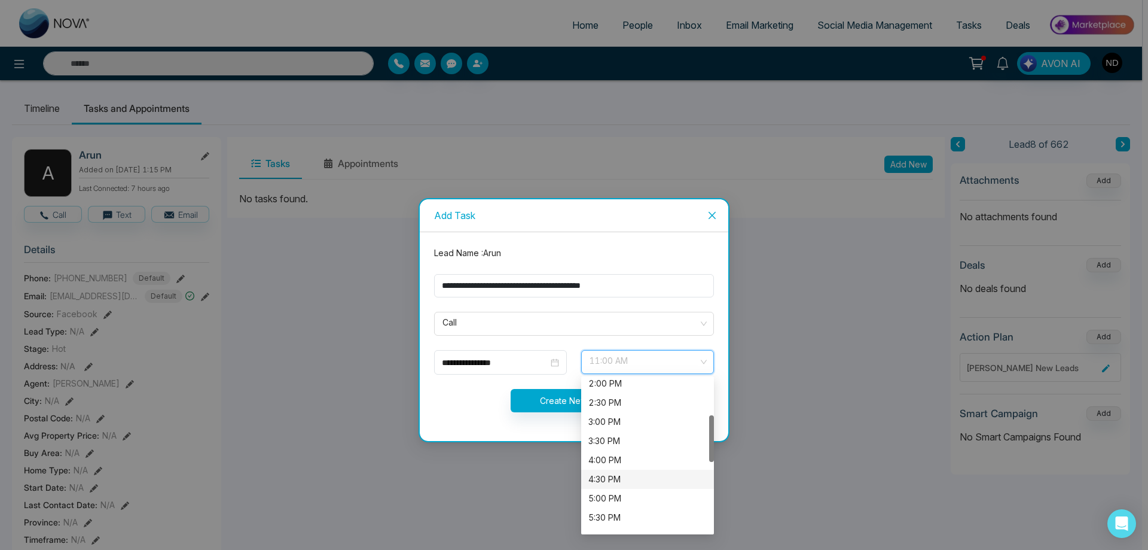
scroll to position [179, 0]
click at [619, 460] on div "5:30 PM" at bounding box center [647, 457] width 118 height 13
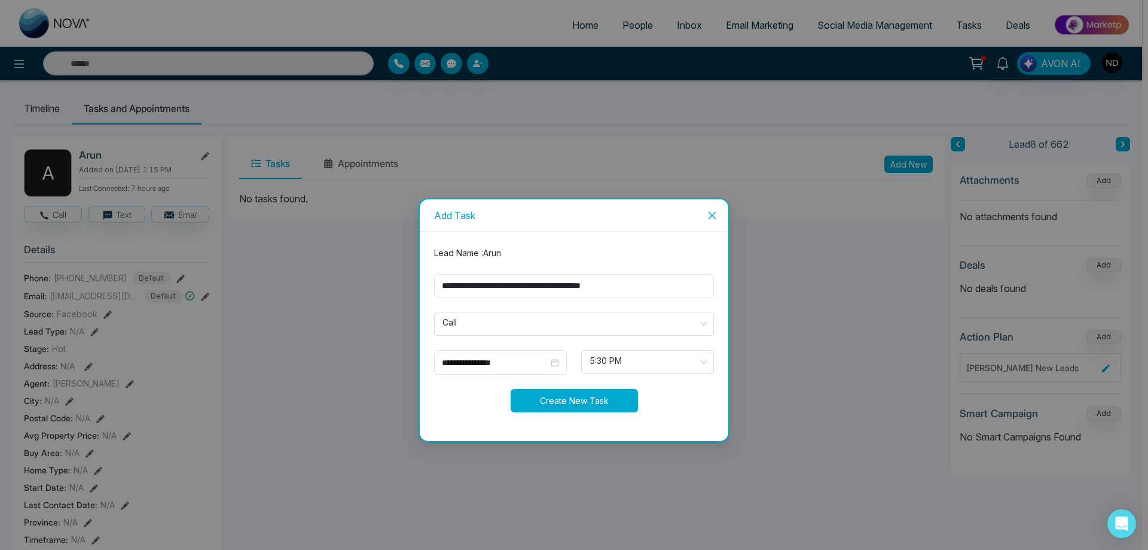
click at [559, 401] on button "Create New Task" at bounding box center [574, 400] width 127 height 23
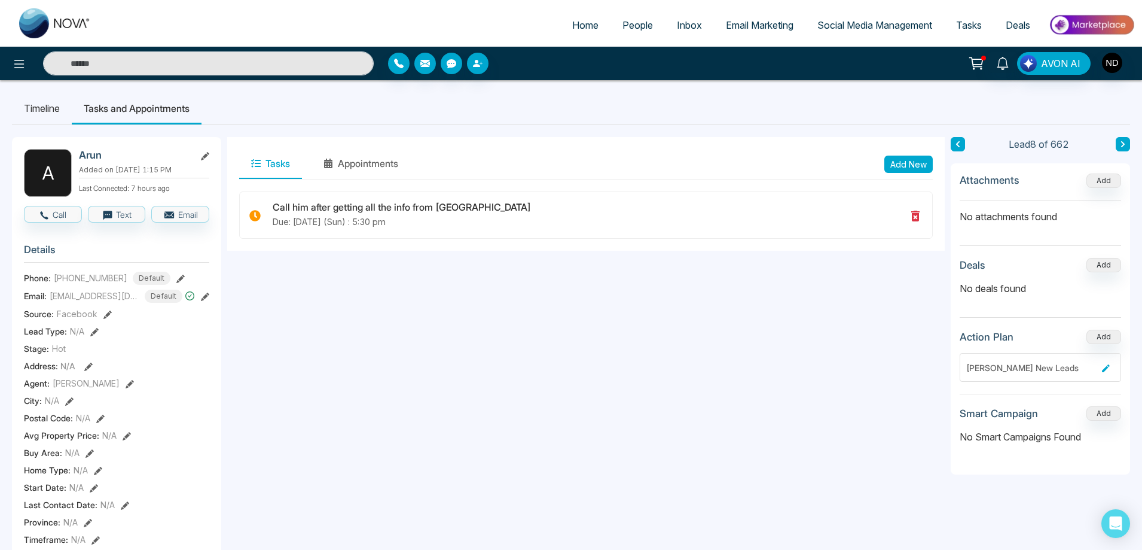
click at [633, 25] on span "People" at bounding box center [638, 25] width 30 height 12
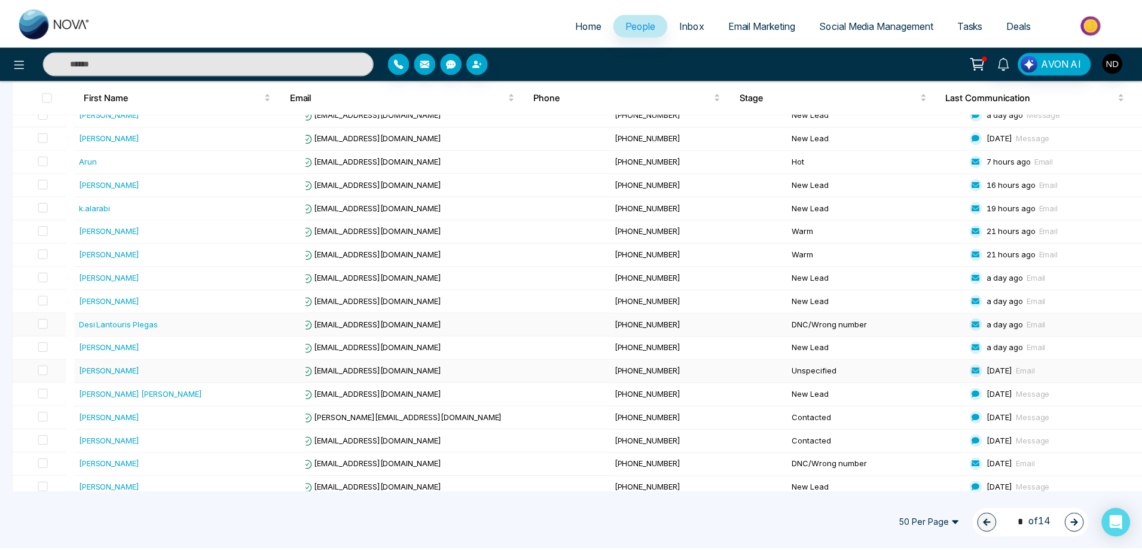
scroll to position [299, 0]
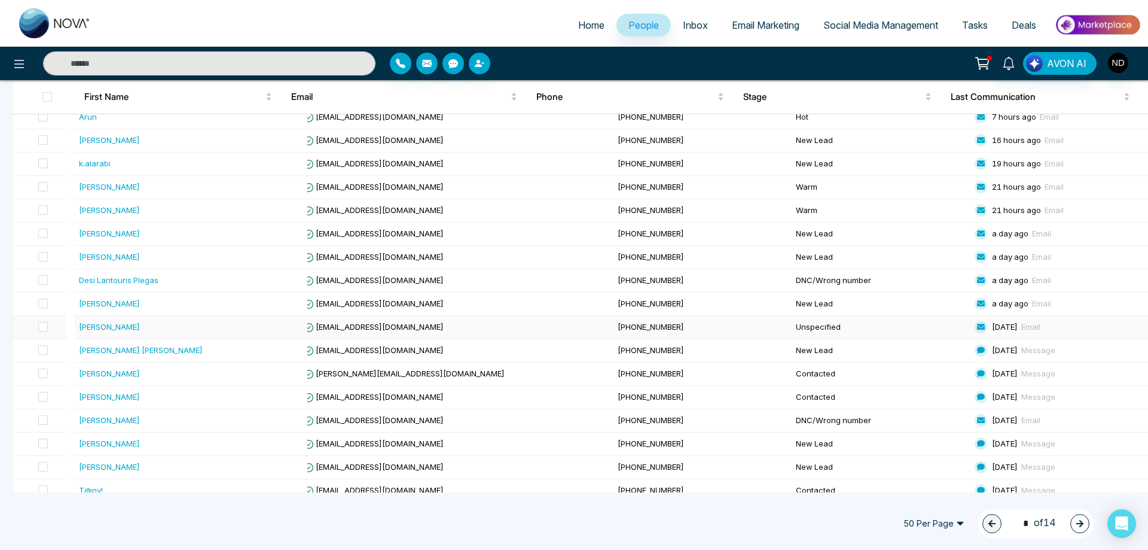
click at [102, 328] on div "[PERSON_NAME]" at bounding box center [109, 327] width 61 height 12
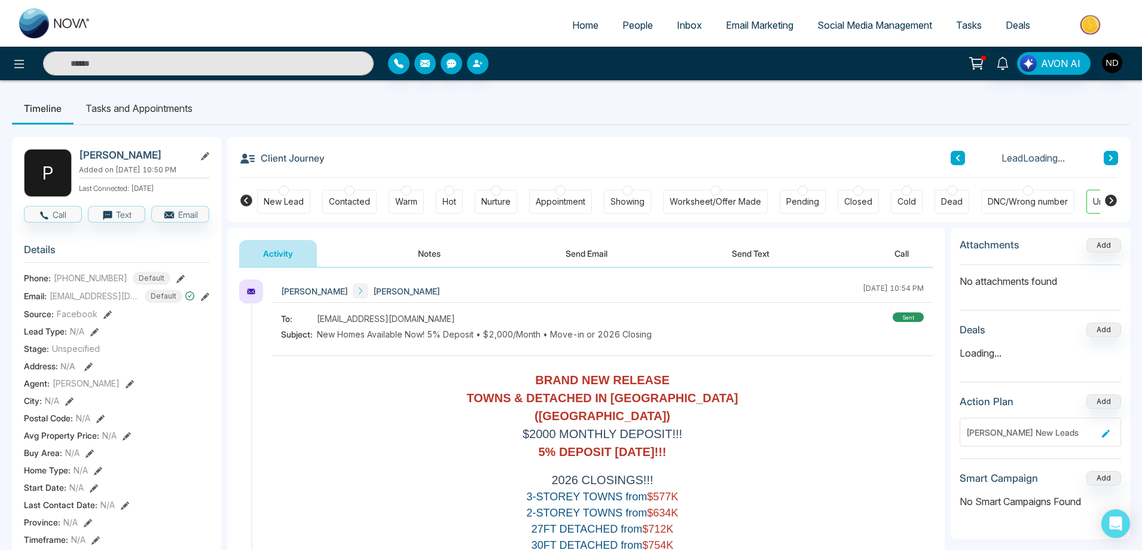
click at [424, 257] on button "Notes" at bounding box center [429, 253] width 71 height 27
